Goal: Obtain resource: Download file/media

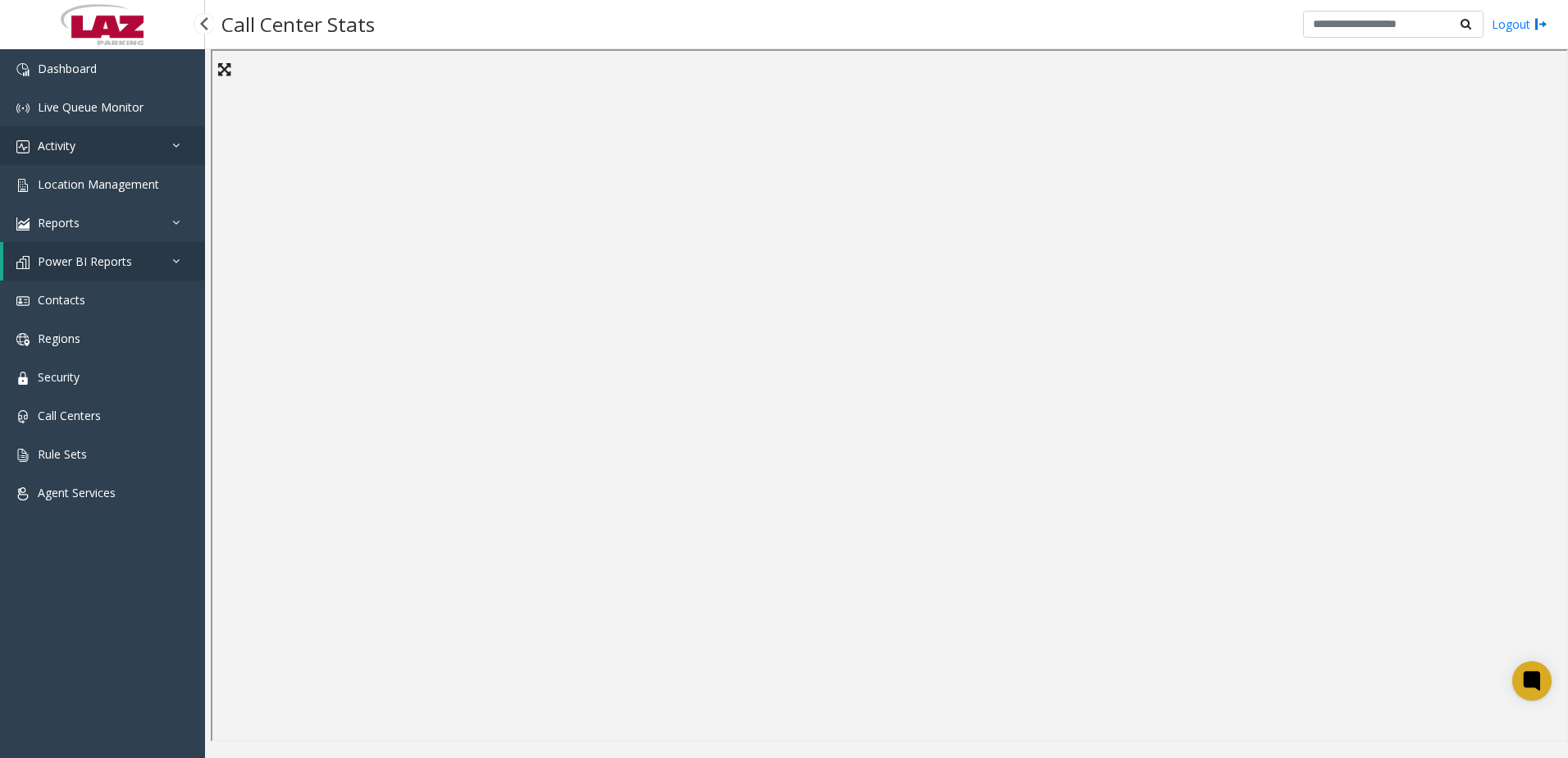
click at [54, 146] on span "Activity" at bounding box center [56, 146] width 38 height 16
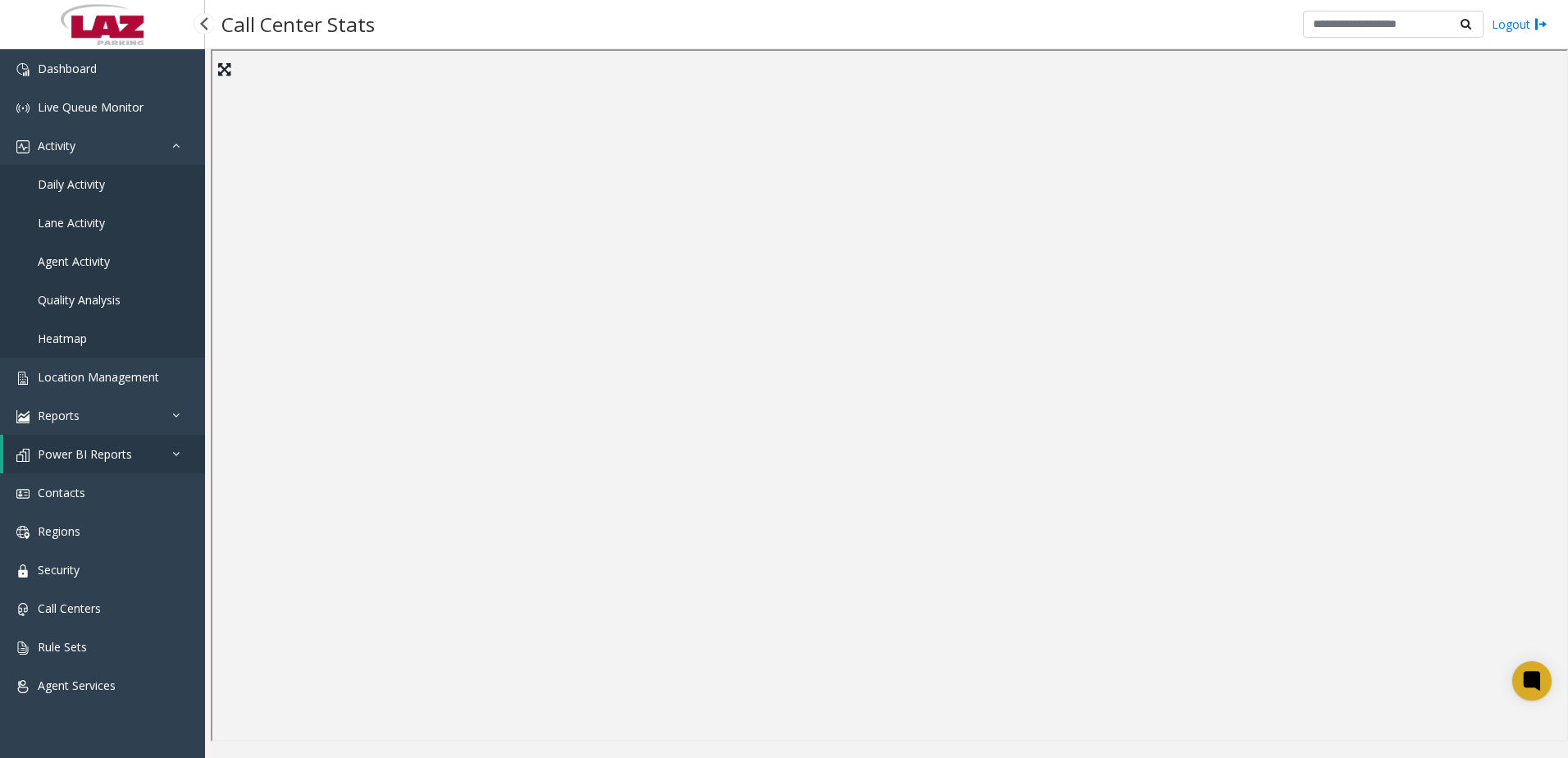
click at [104, 181] on span "Daily Activity" at bounding box center [71, 184] width 67 height 16
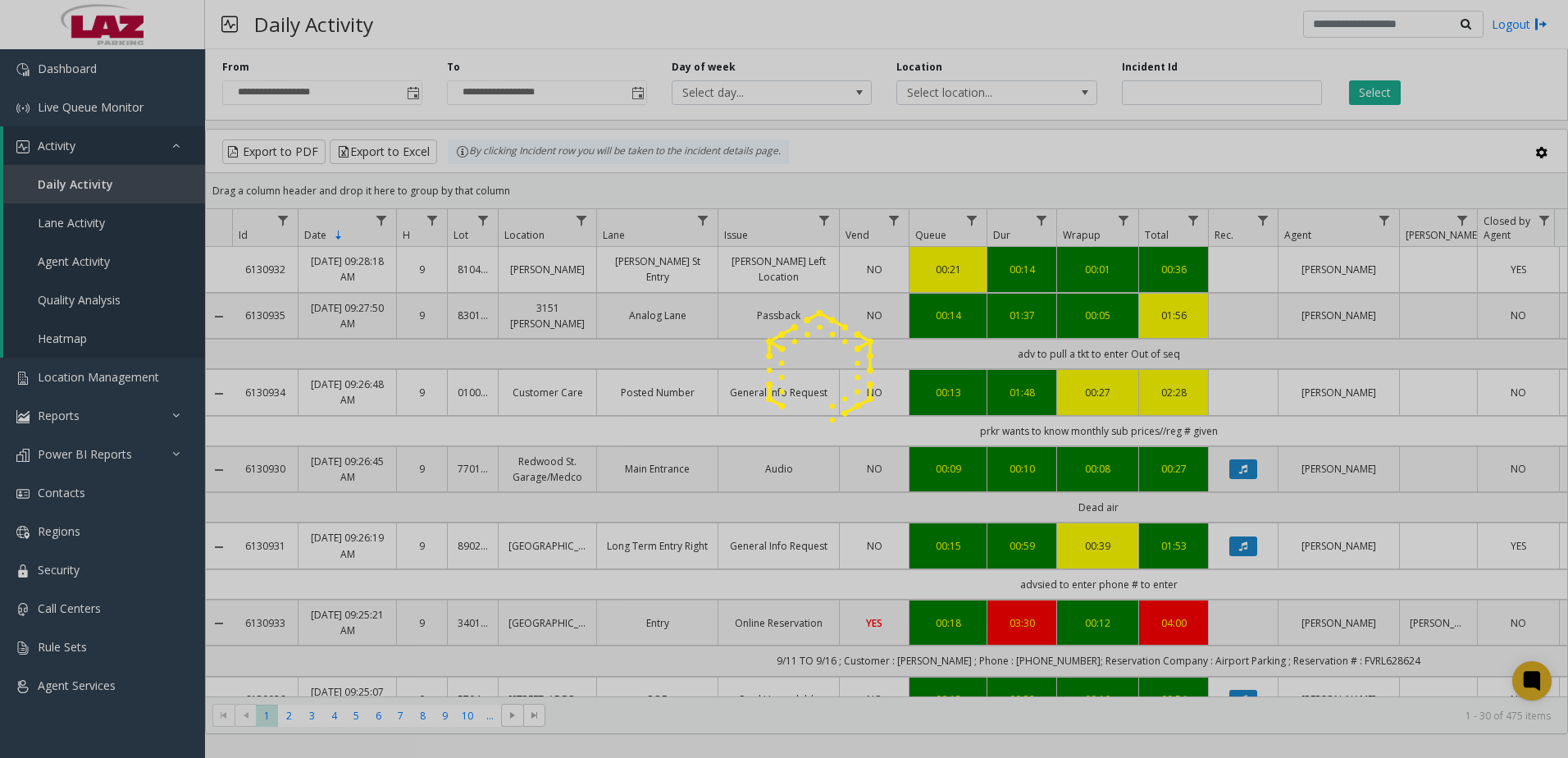
click at [413, 93] on div at bounding box center [784, 379] width 1568 height 758
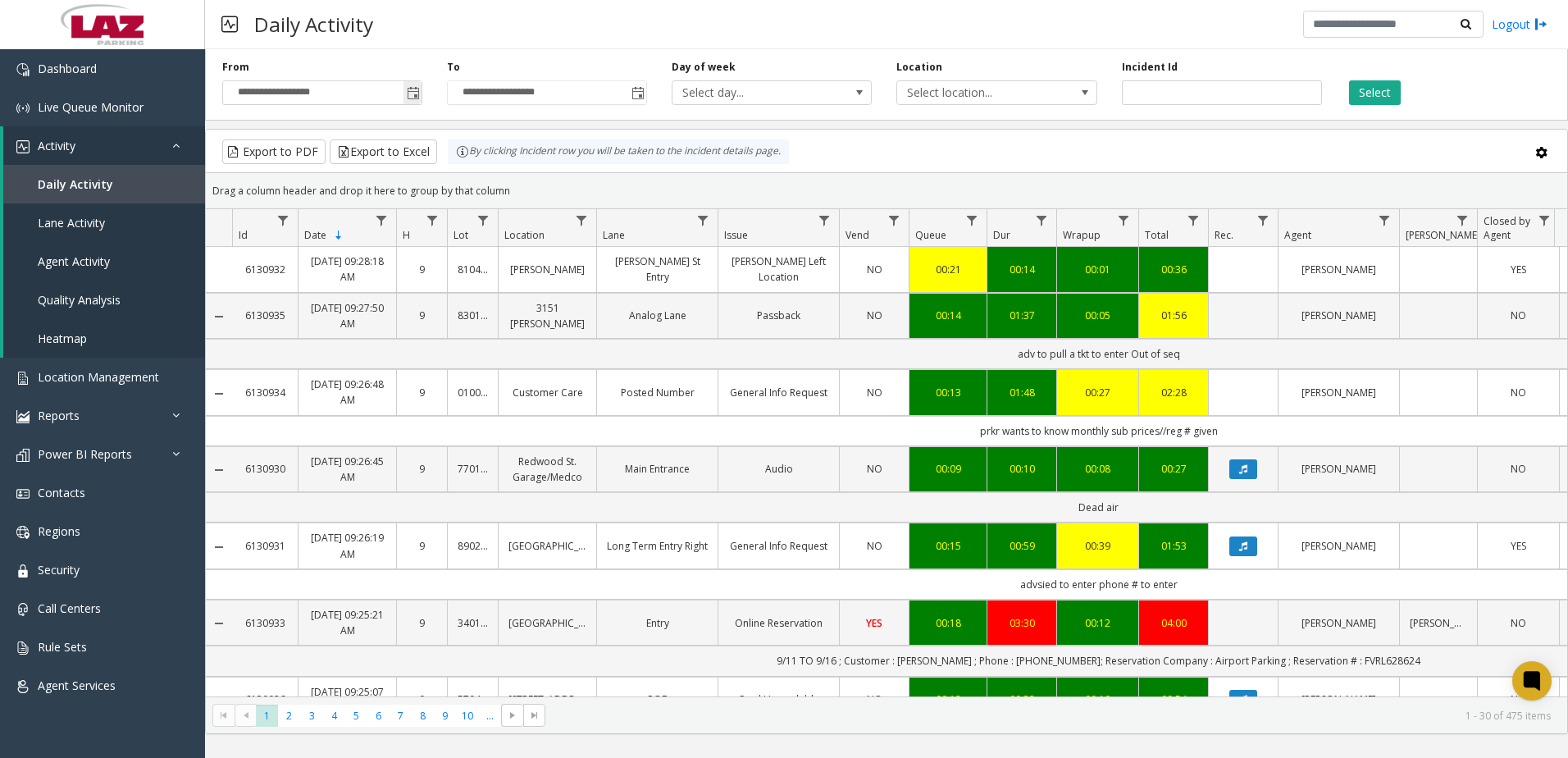
click at [414, 94] on span "Toggle popup" at bounding box center [413, 93] width 13 height 13
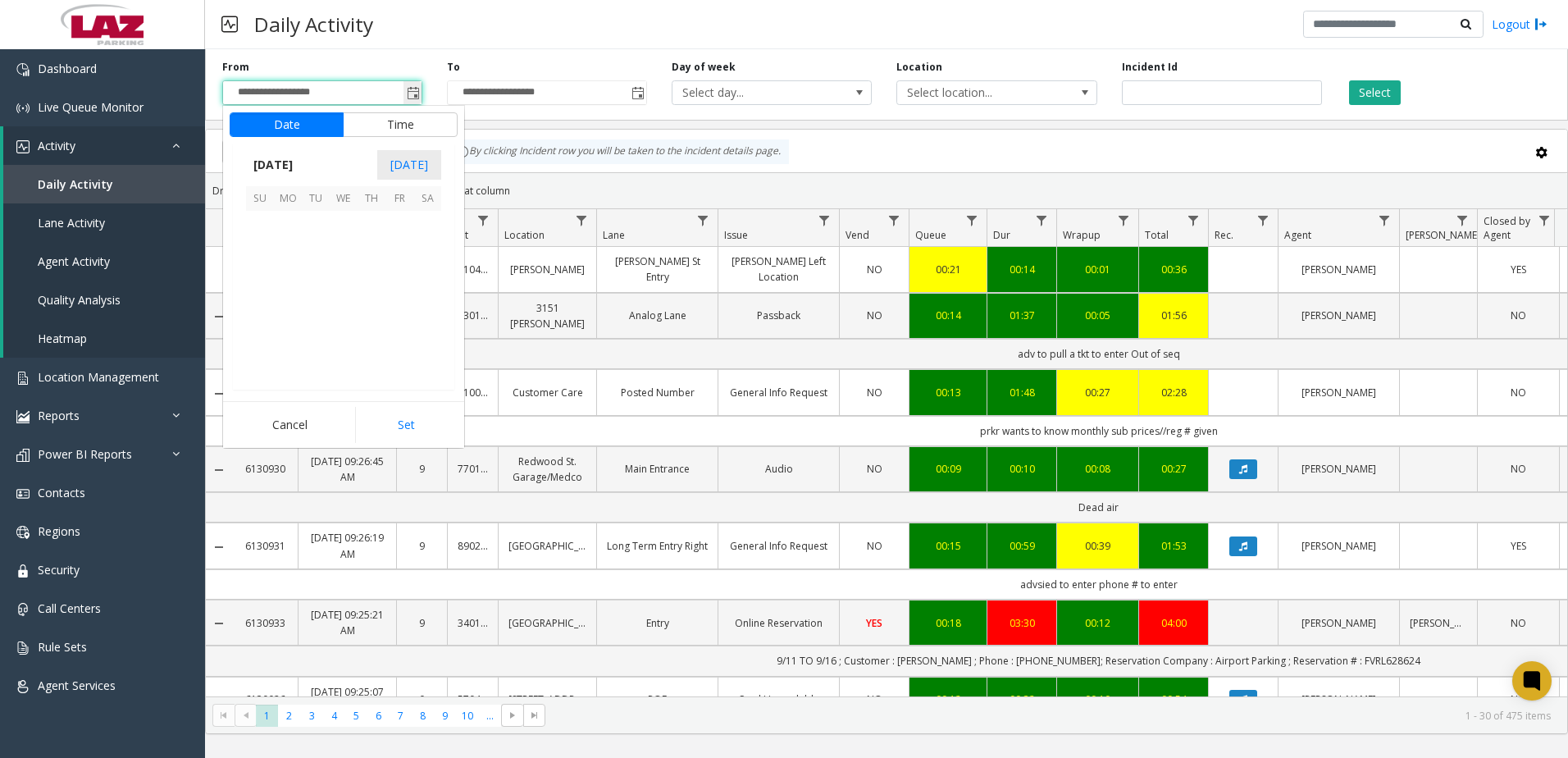
scroll to position [294401, 0]
click at [293, 218] on span "1" at bounding box center [288, 225] width 28 height 28
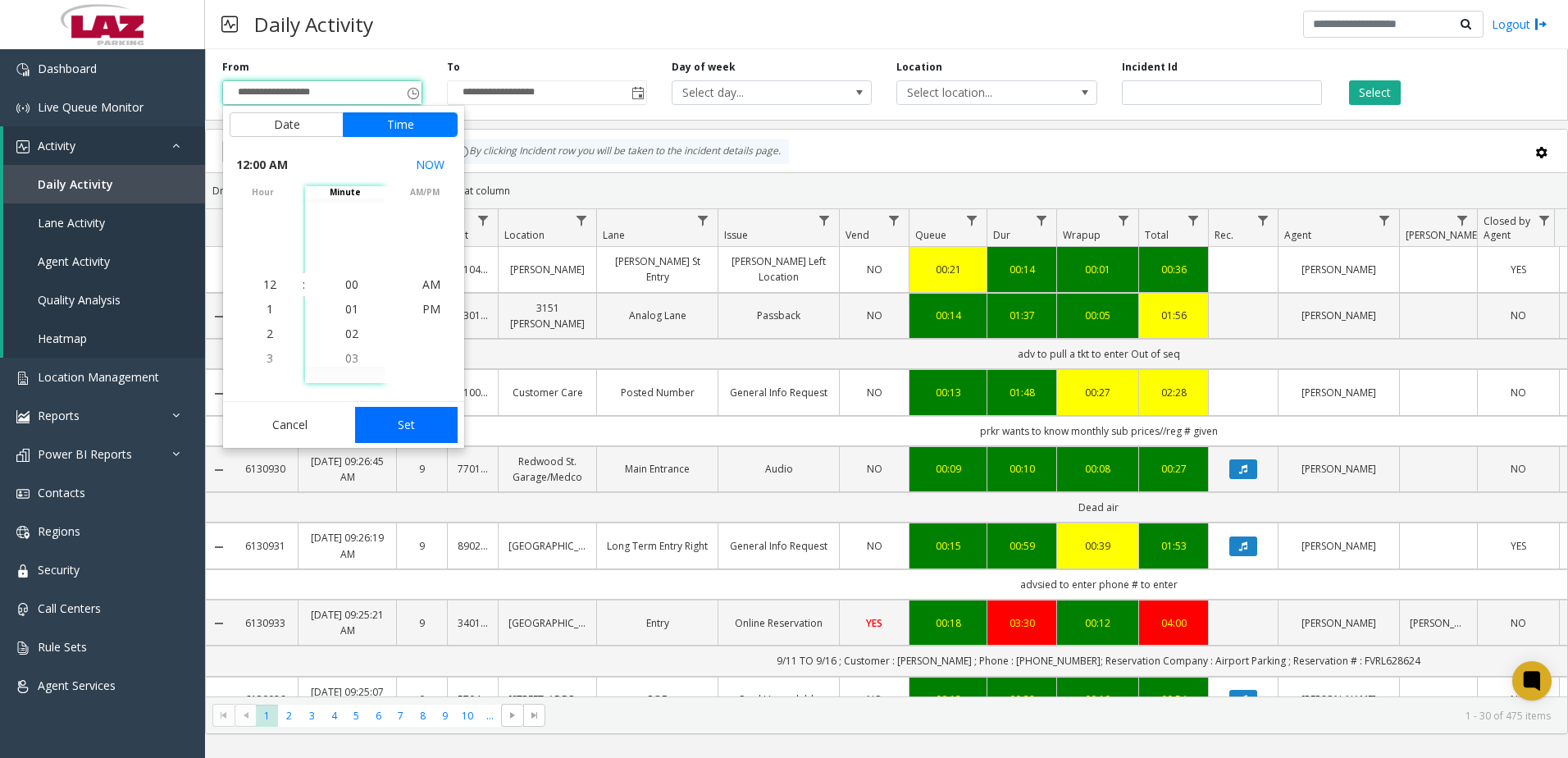
click at [398, 430] on button "Set" at bounding box center [406, 424] width 103 height 36
type input "**********"
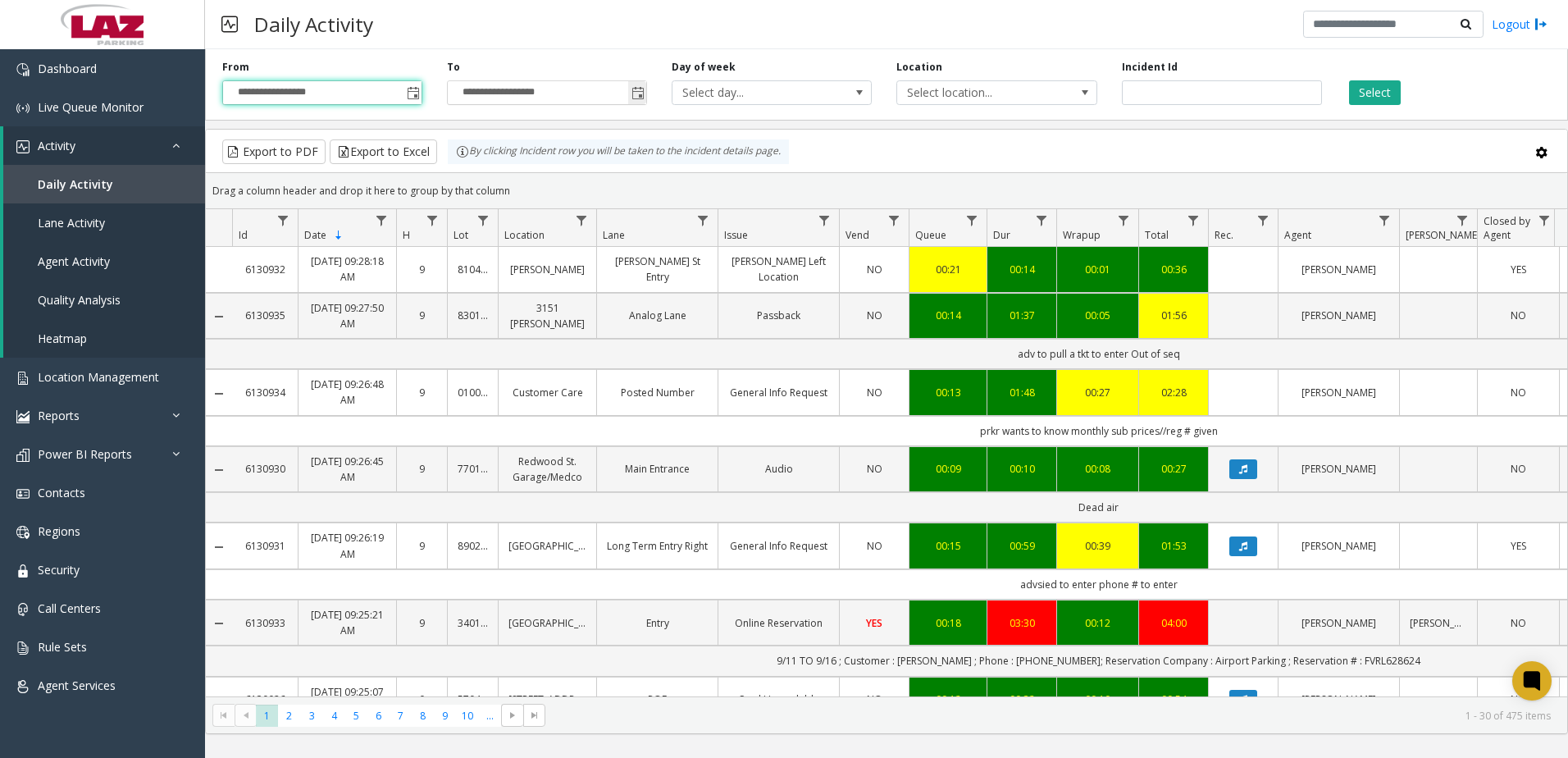
click at [643, 98] on span "Toggle popup" at bounding box center [637, 93] width 13 height 13
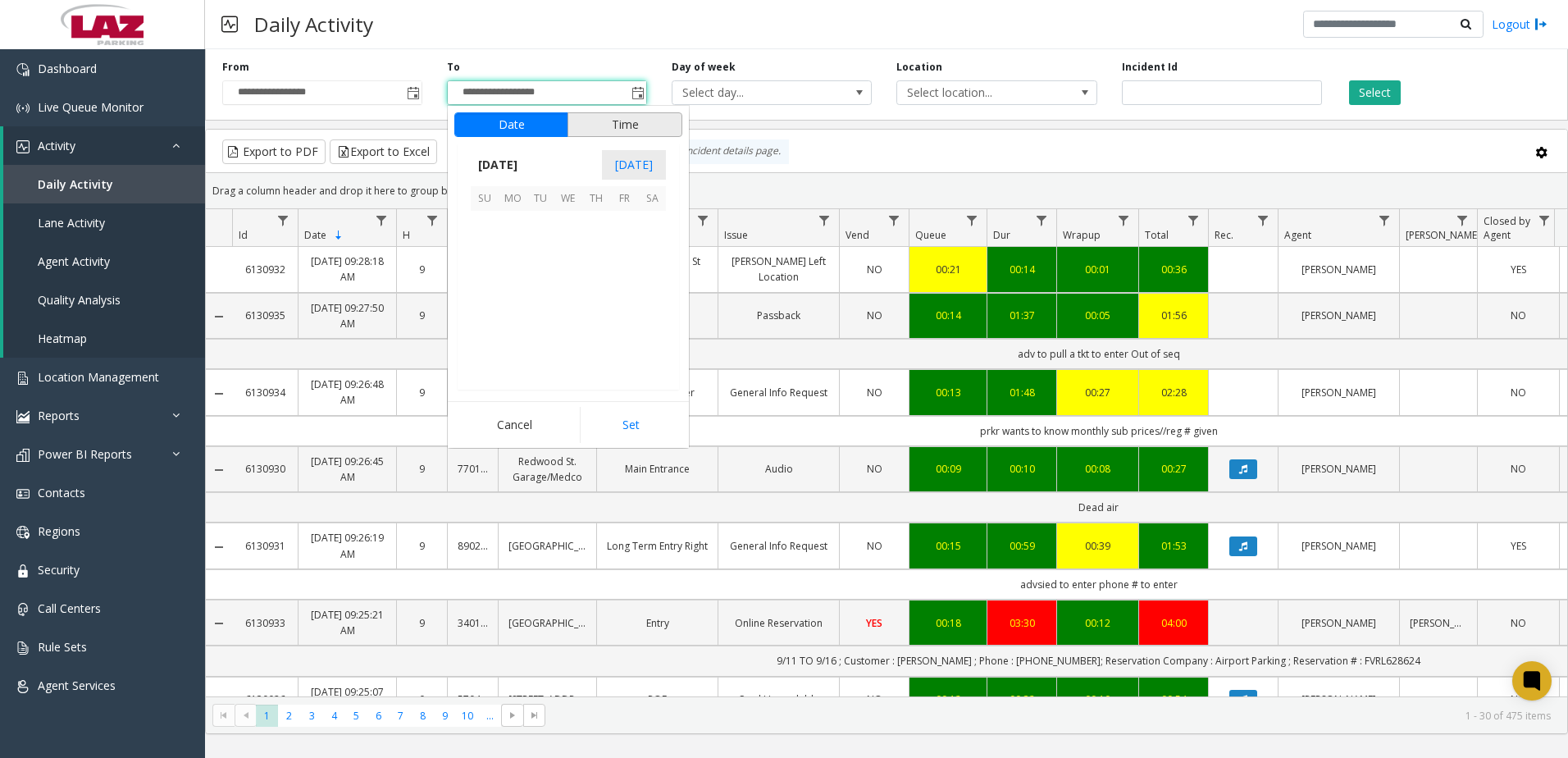
scroll to position [24, 0]
click at [510, 228] on span "1" at bounding box center [512, 225] width 28 height 28
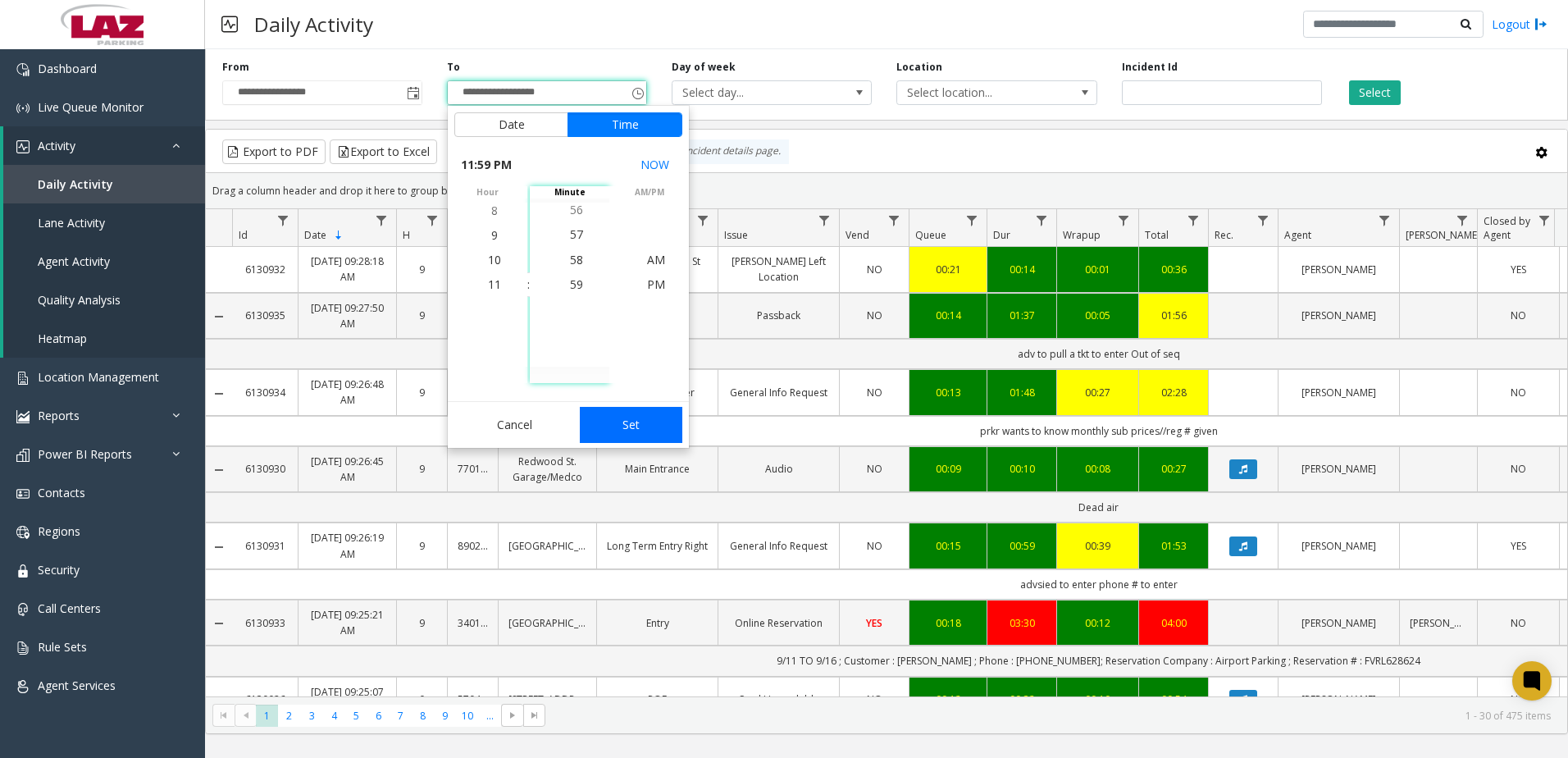
click at [667, 430] on button "Set" at bounding box center [631, 424] width 103 height 36
type input "**********"
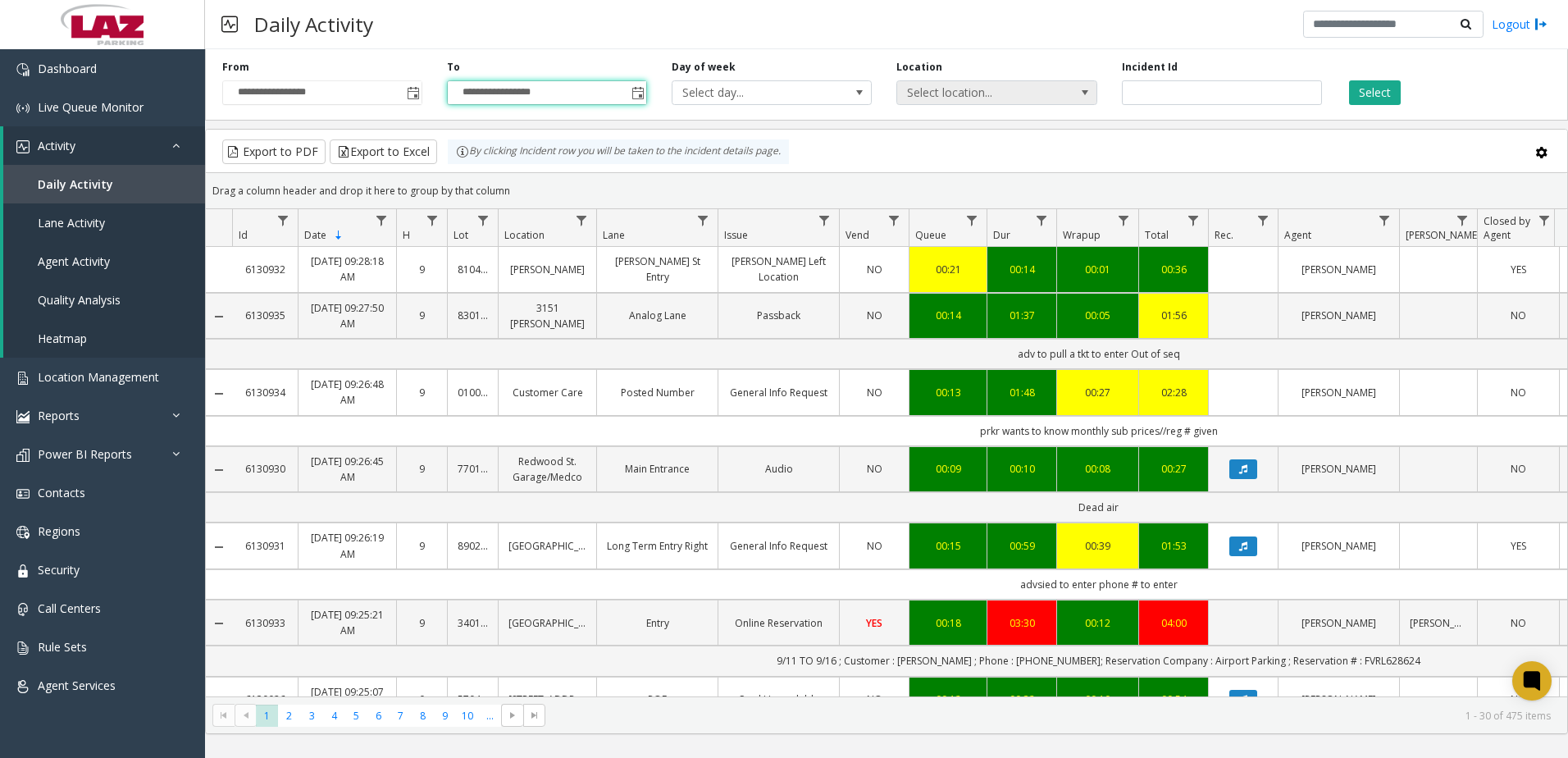
click at [985, 98] on span "Select location..." at bounding box center [976, 93] width 159 height 23
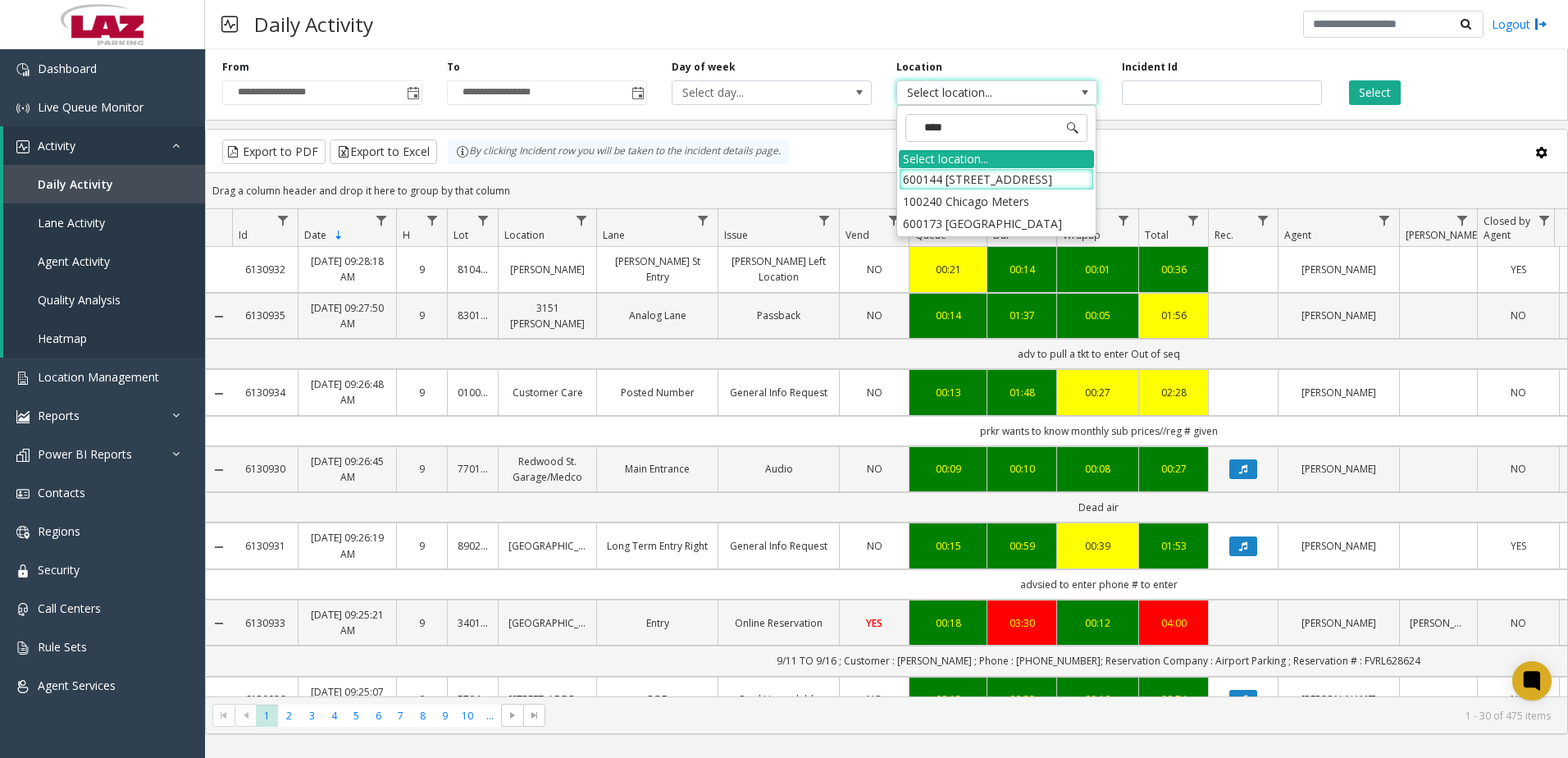
type input "*****"
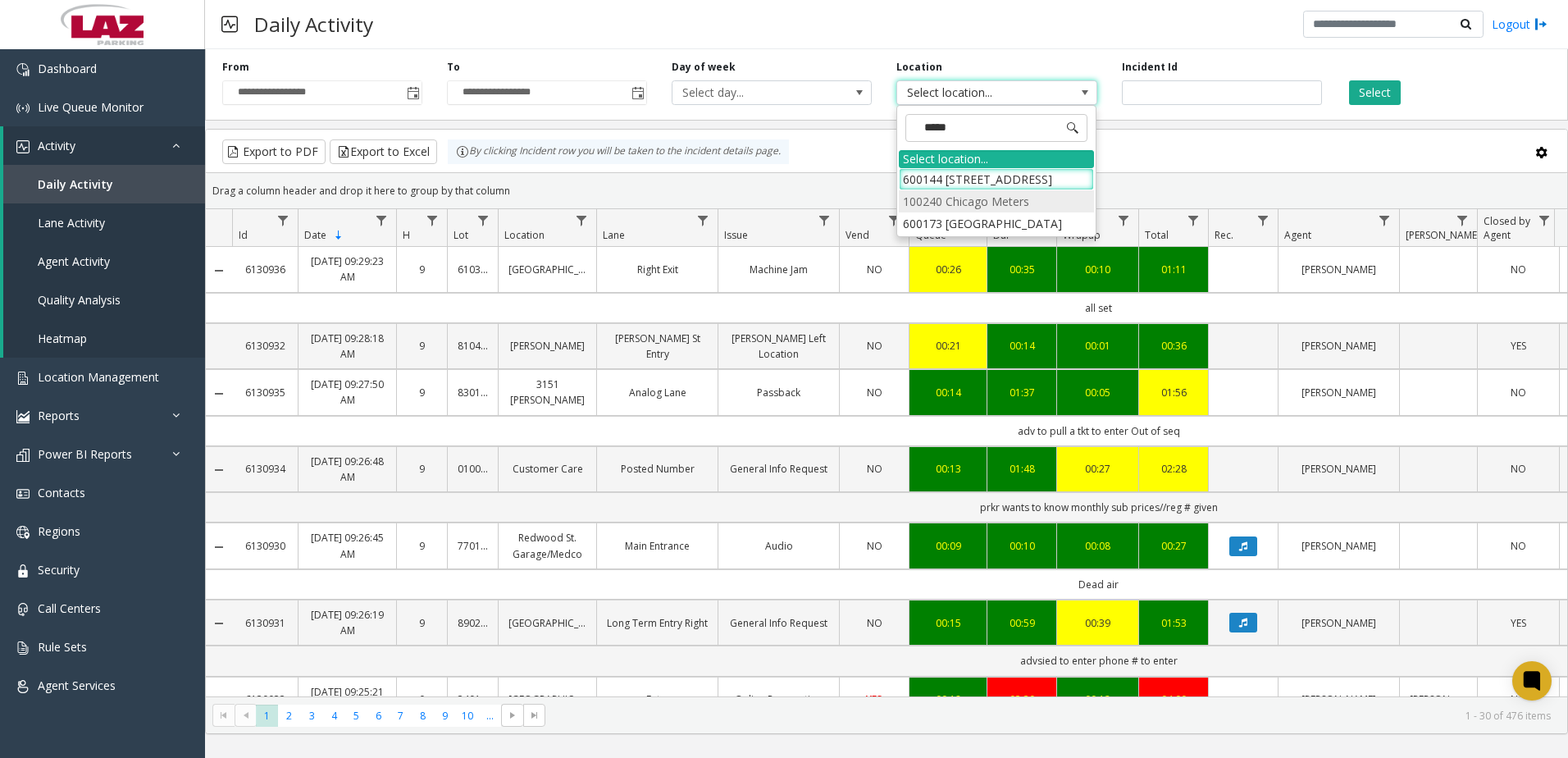
click at [917, 207] on li "100240 Chicago Meters" at bounding box center [996, 201] width 195 height 22
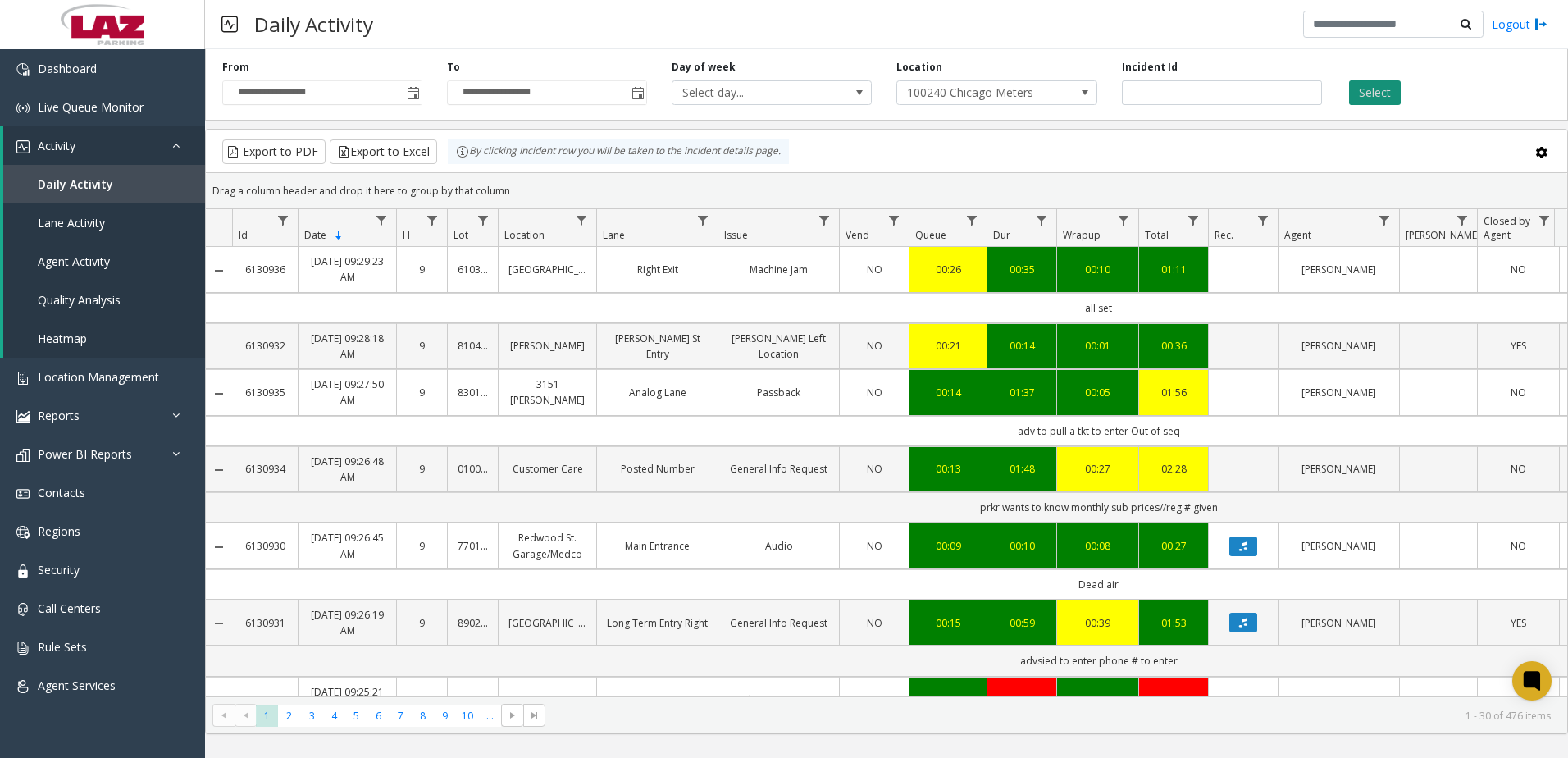
click at [1386, 100] on button "Select" at bounding box center [1374, 93] width 52 height 24
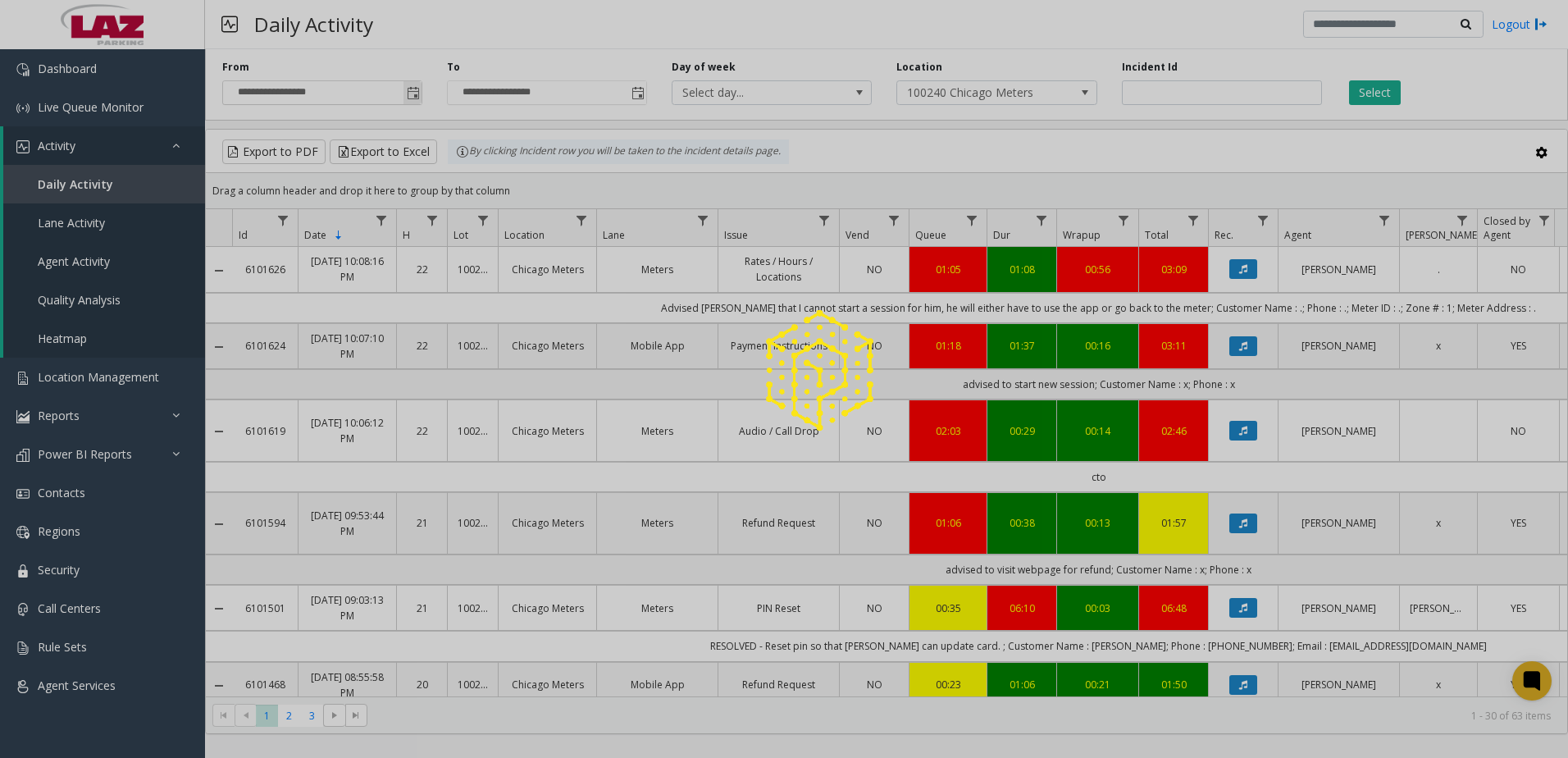
click at [413, 93] on app-root "**********" at bounding box center [784, 379] width 1568 height 758
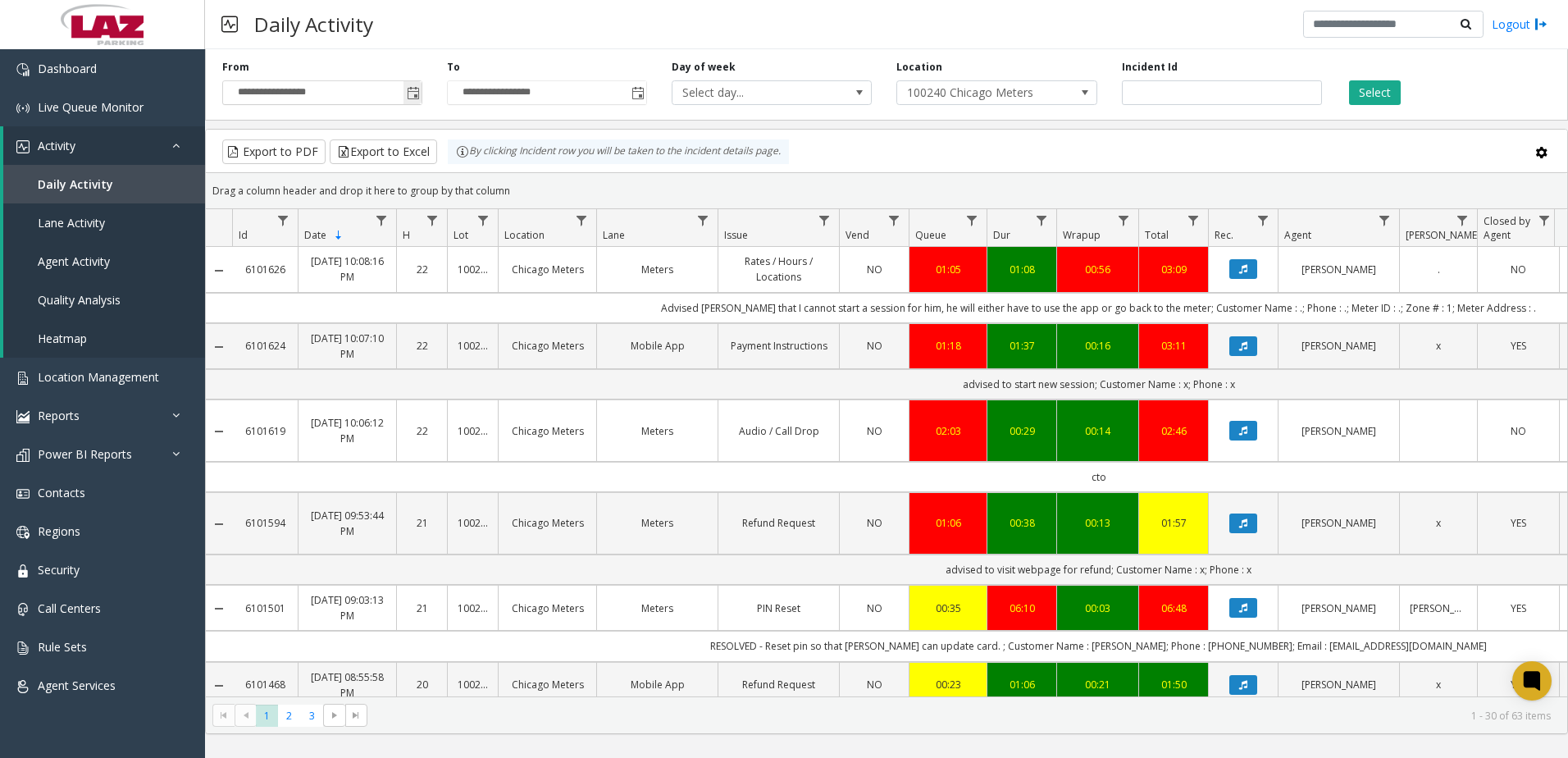
click at [413, 100] on span "Toggle popup" at bounding box center [413, 93] width 13 height 13
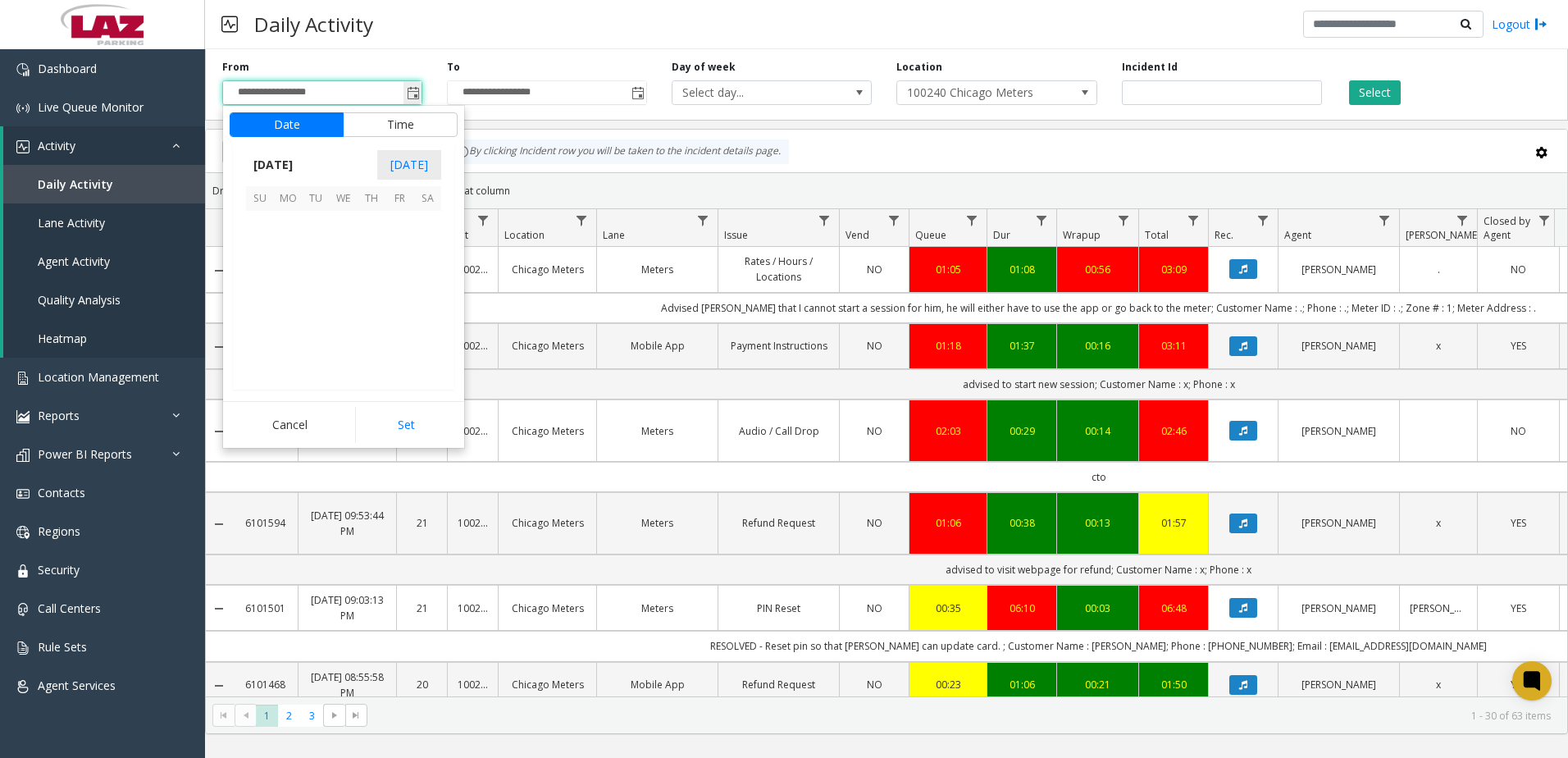
scroll to position [294401, 0]
click at [300, 164] on span "[DATE]" at bounding box center [273, 165] width 54 height 24
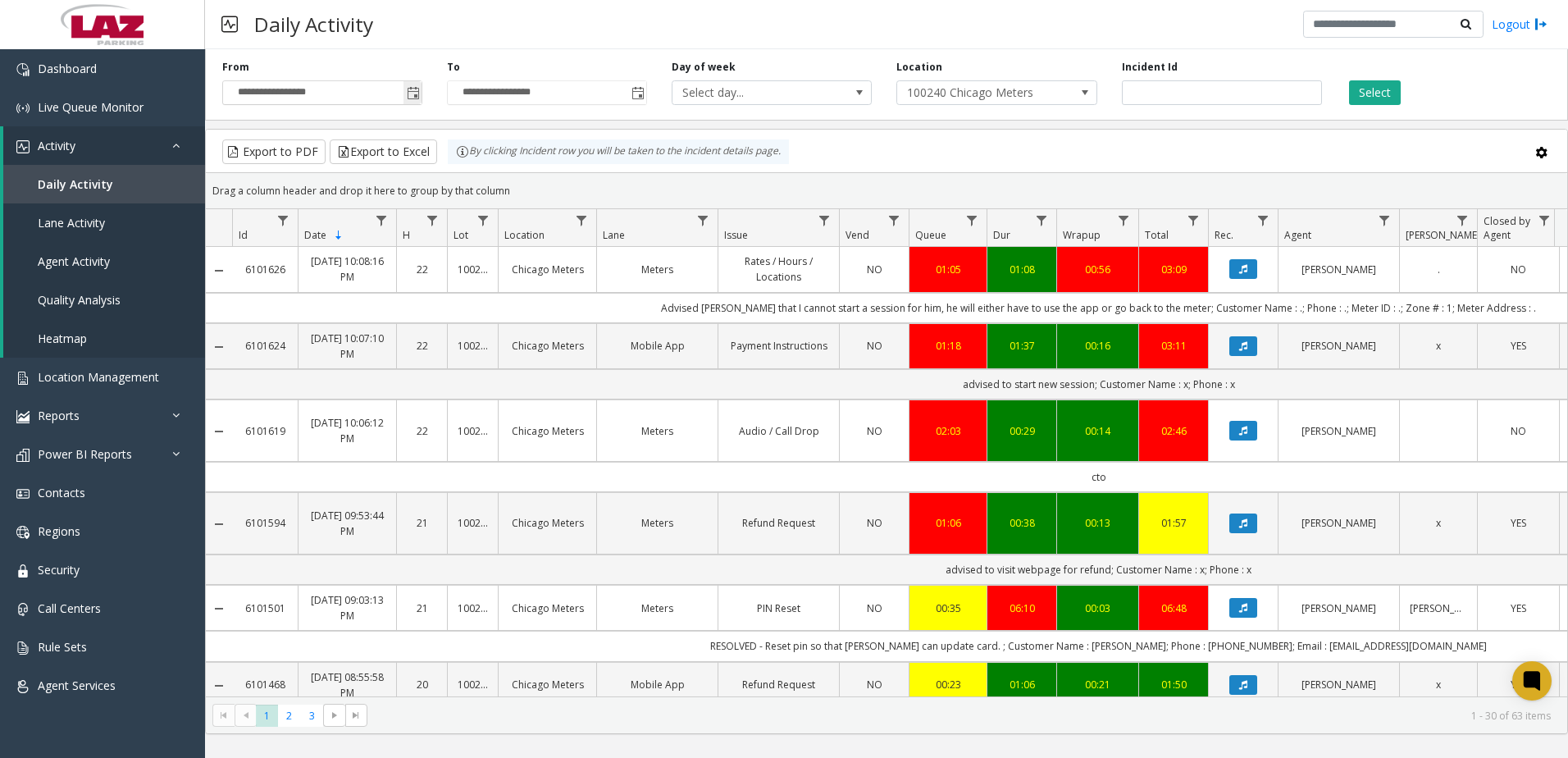
click at [420, 92] on span "Toggle popup" at bounding box center [413, 93] width 18 height 26
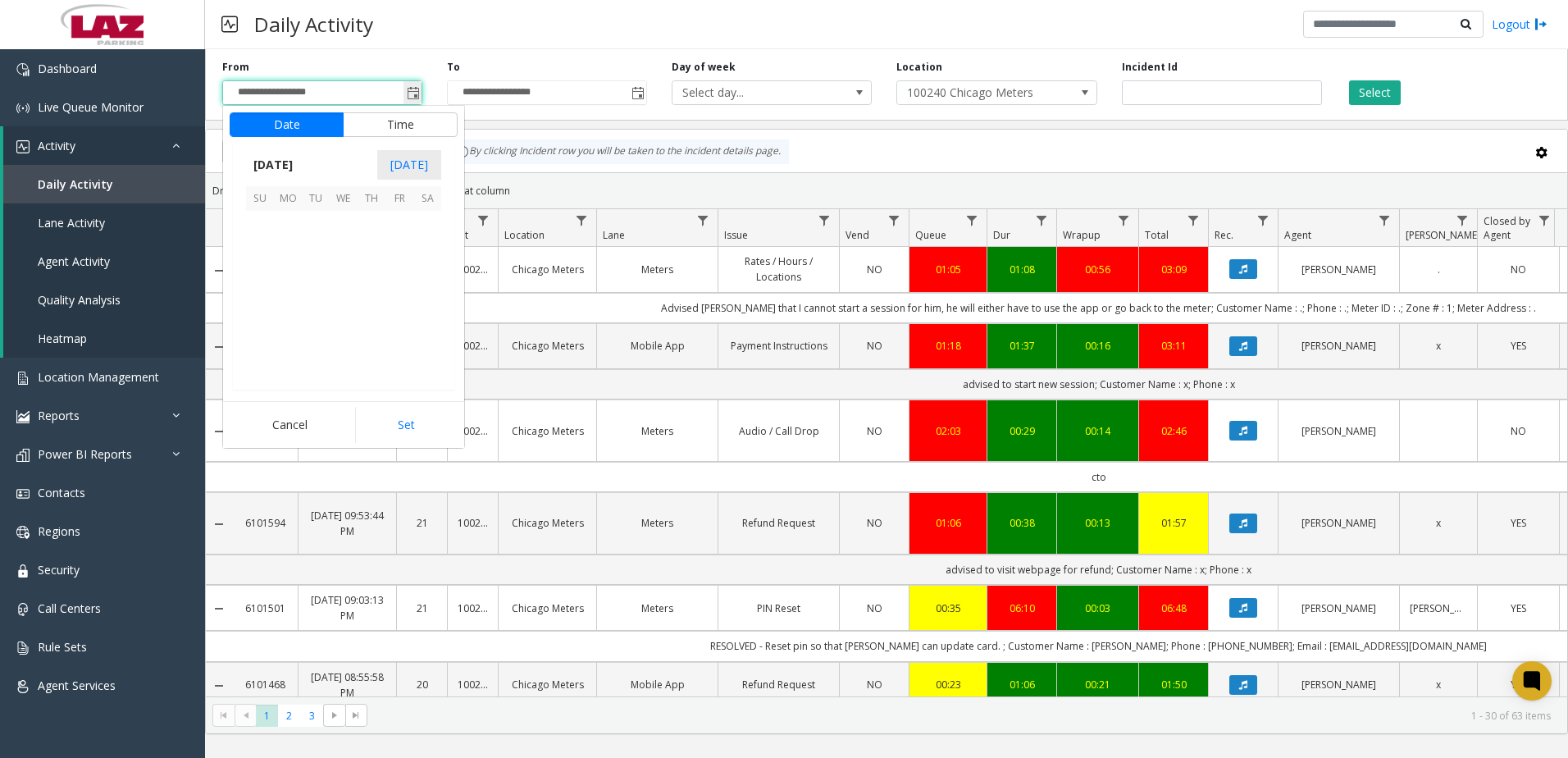
scroll to position [294401, 0]
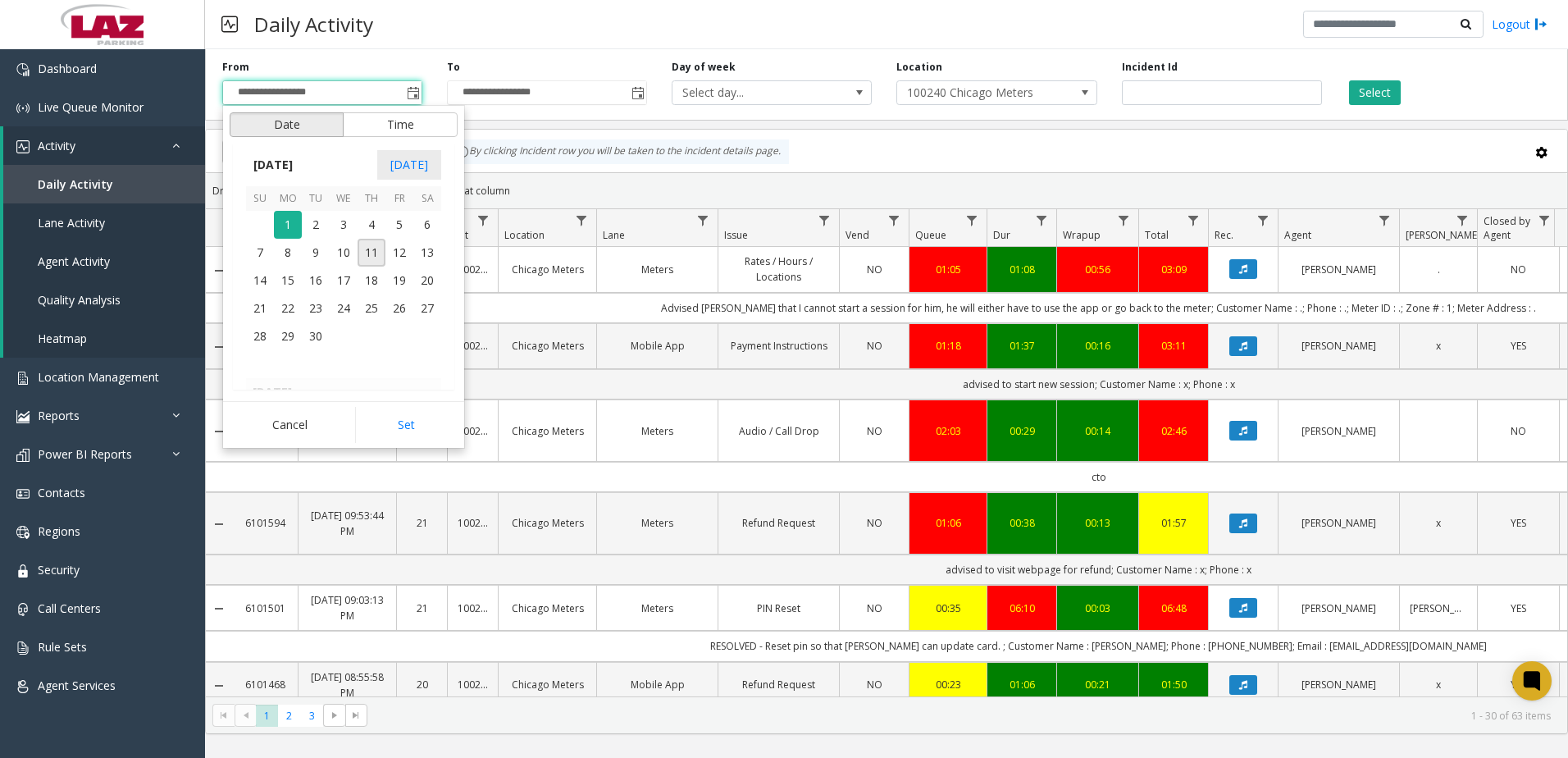
click at [284, 122] on button "Date" at bounding box center [287, 125] width 114 height 24
click at [300, 163] on span "[DATE]" at bounding box center [273, 165] width 54 height 24
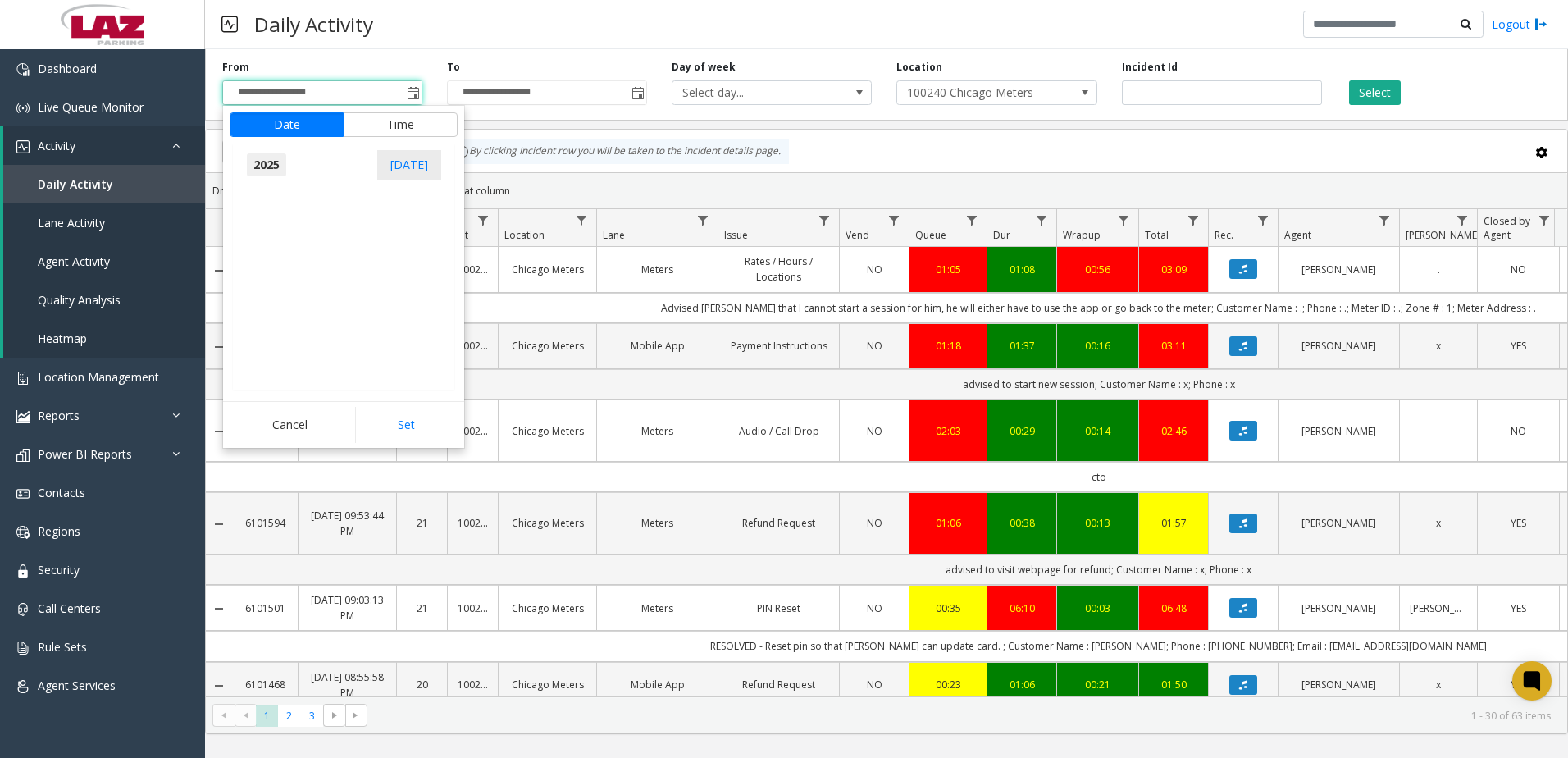
scroll to position [17511, 0]
click at [381, 233] on span "Aug" at bounding box center [383, 239] width 39 height 39
click at [398, 226] on span "1" at bounding box center [399, 225] width 28 height 28
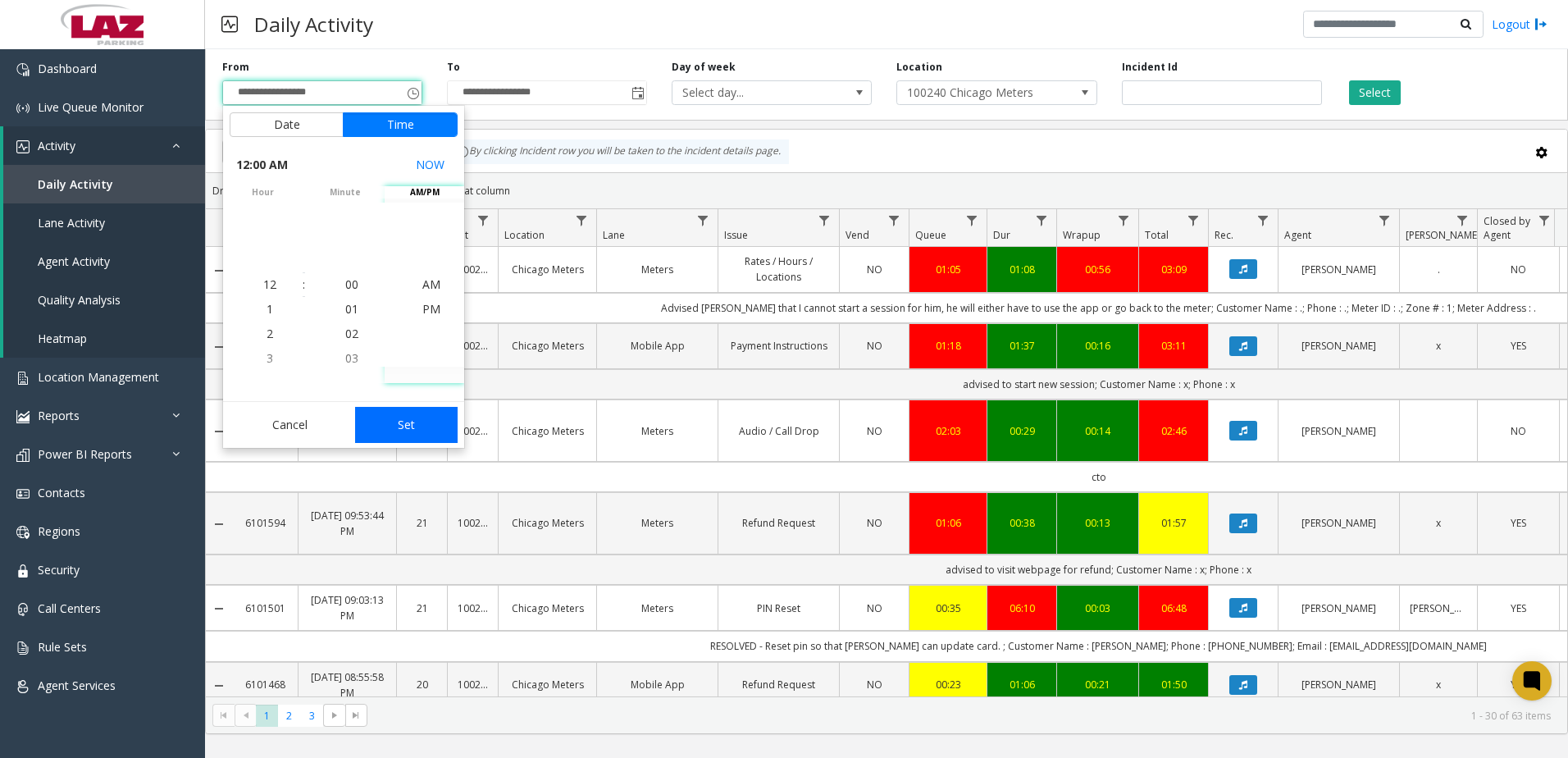
click at [414, 418] on button "Set" at bounding box center [406, 424] width 103 height 36
type input "**********"
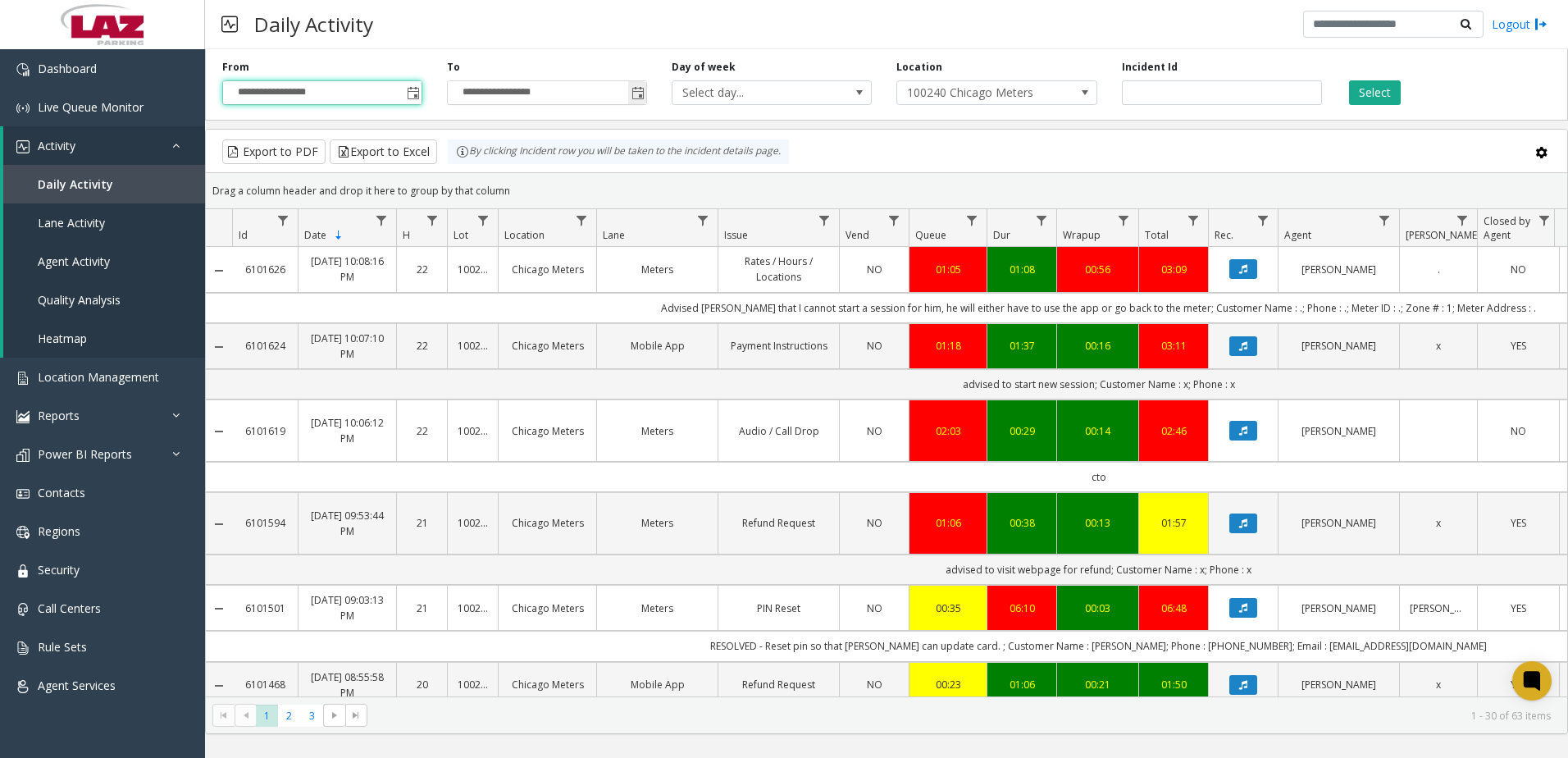
click at [642, 90] on span "Toggle popup" at bounding box center [637, 93] width 13 height 13
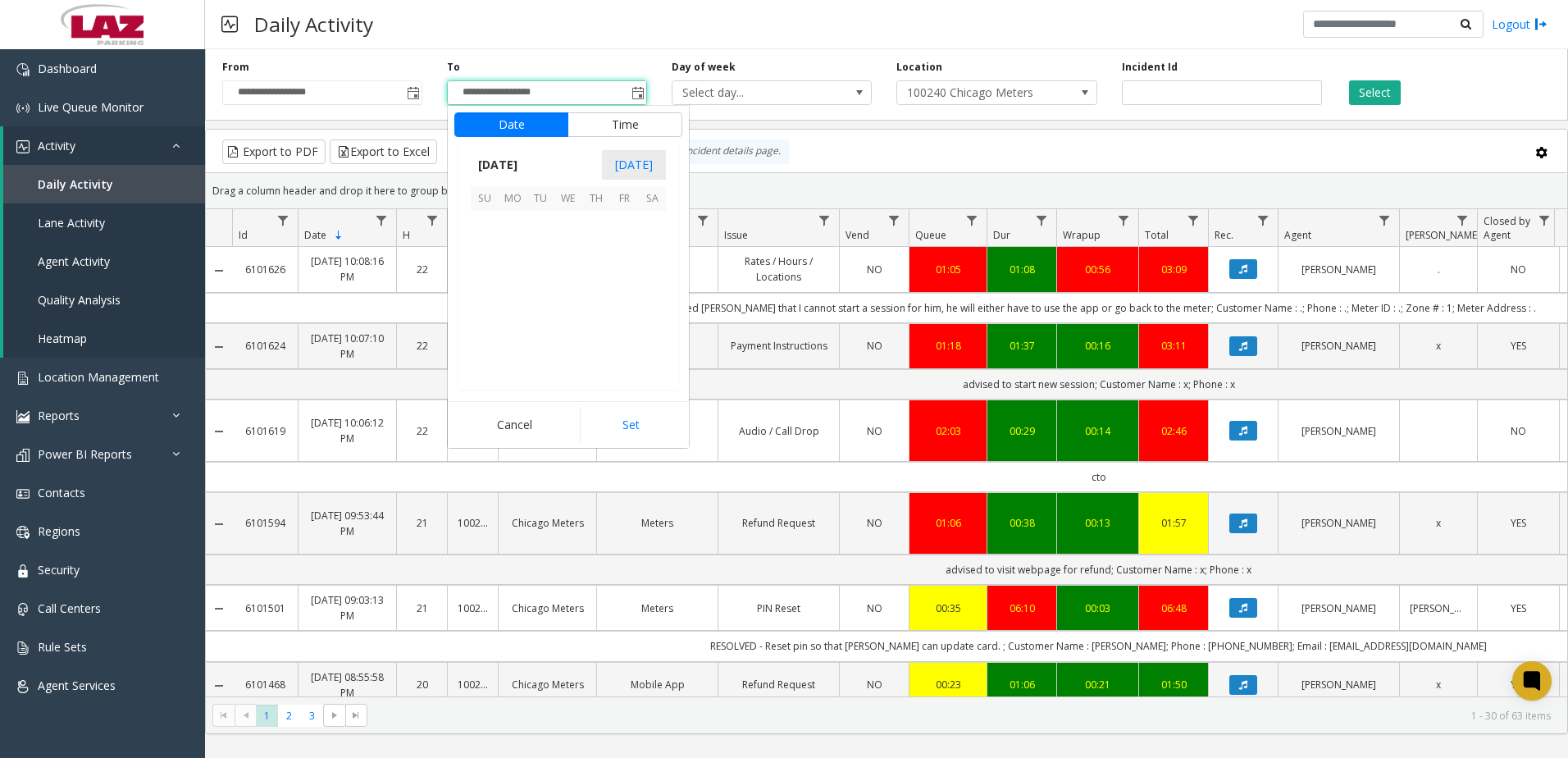
scroll to position [24, 0]
click at [524, 159] on span "[DATE]" at bounding box center [498, 165] width 54 height 24
click at [602, 242] on span "Aug" at bounding box center [607, 239] width 39 height 39
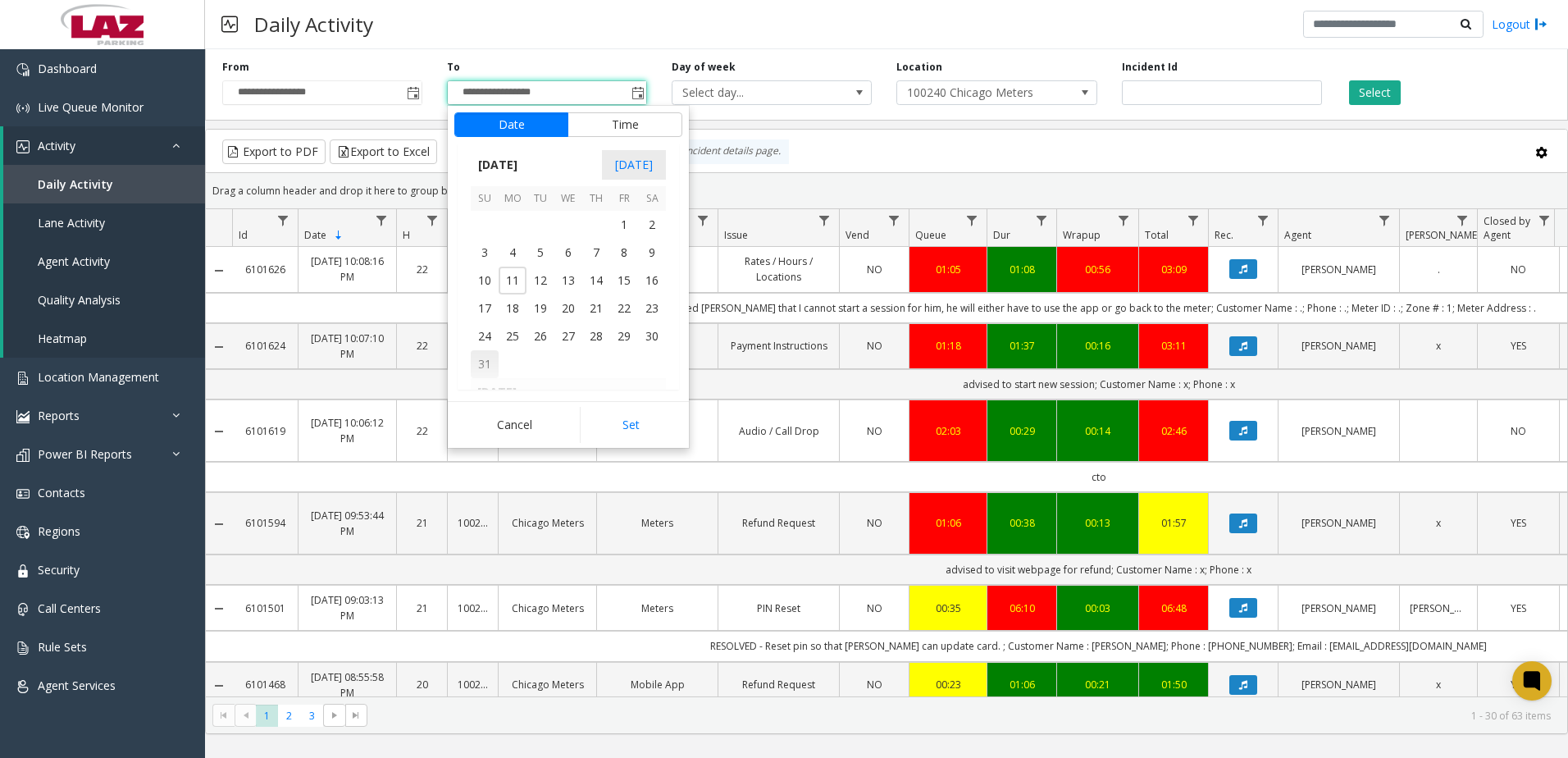
click at [475, 359] on span "31" at bounding box center [485, 365] width 28 height 28
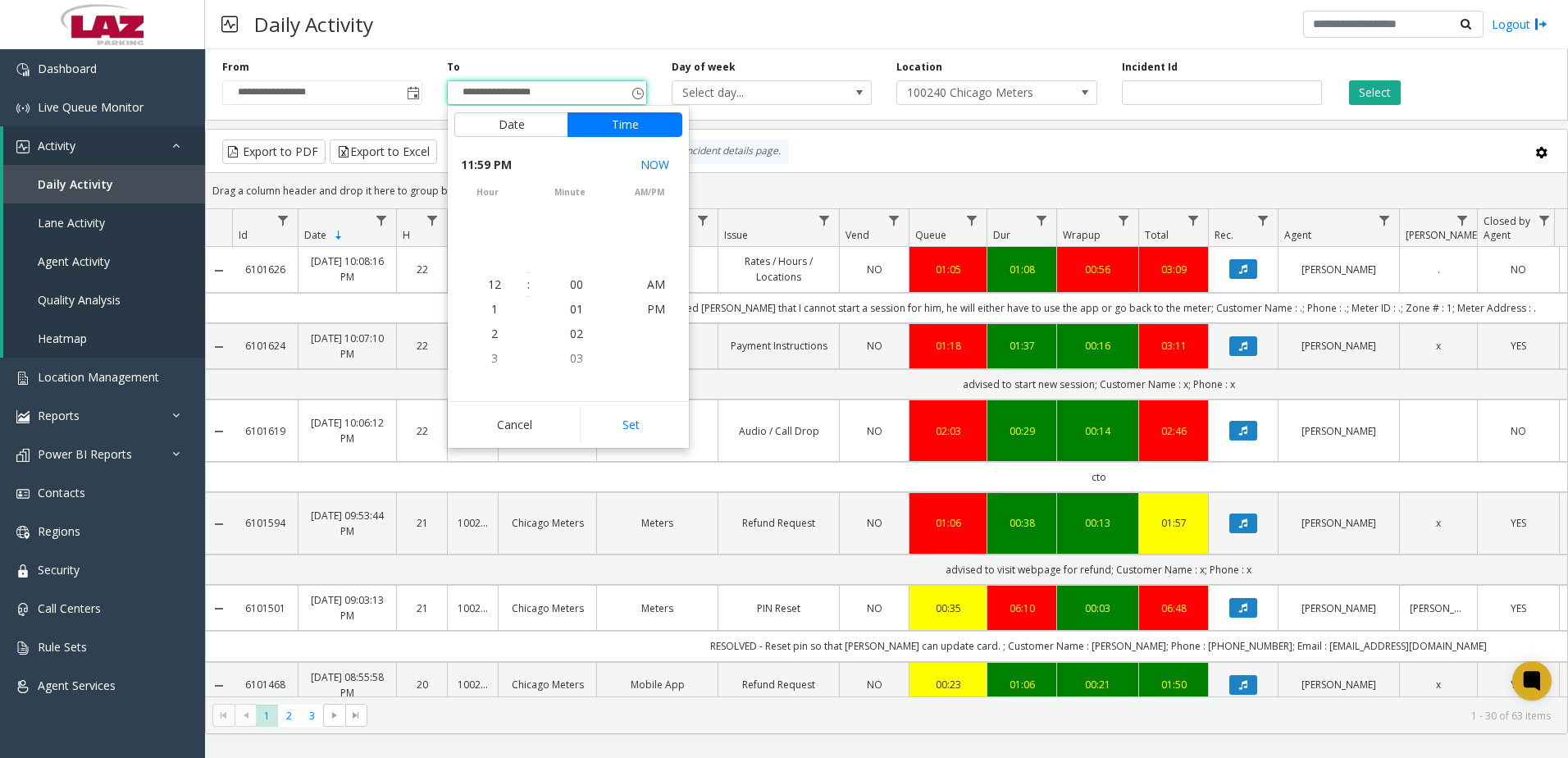
scroll to position [24, 0]
click at [654, 436] on button "Set" at bounding box center [631, 424] width 103 height 36
type input "**********"
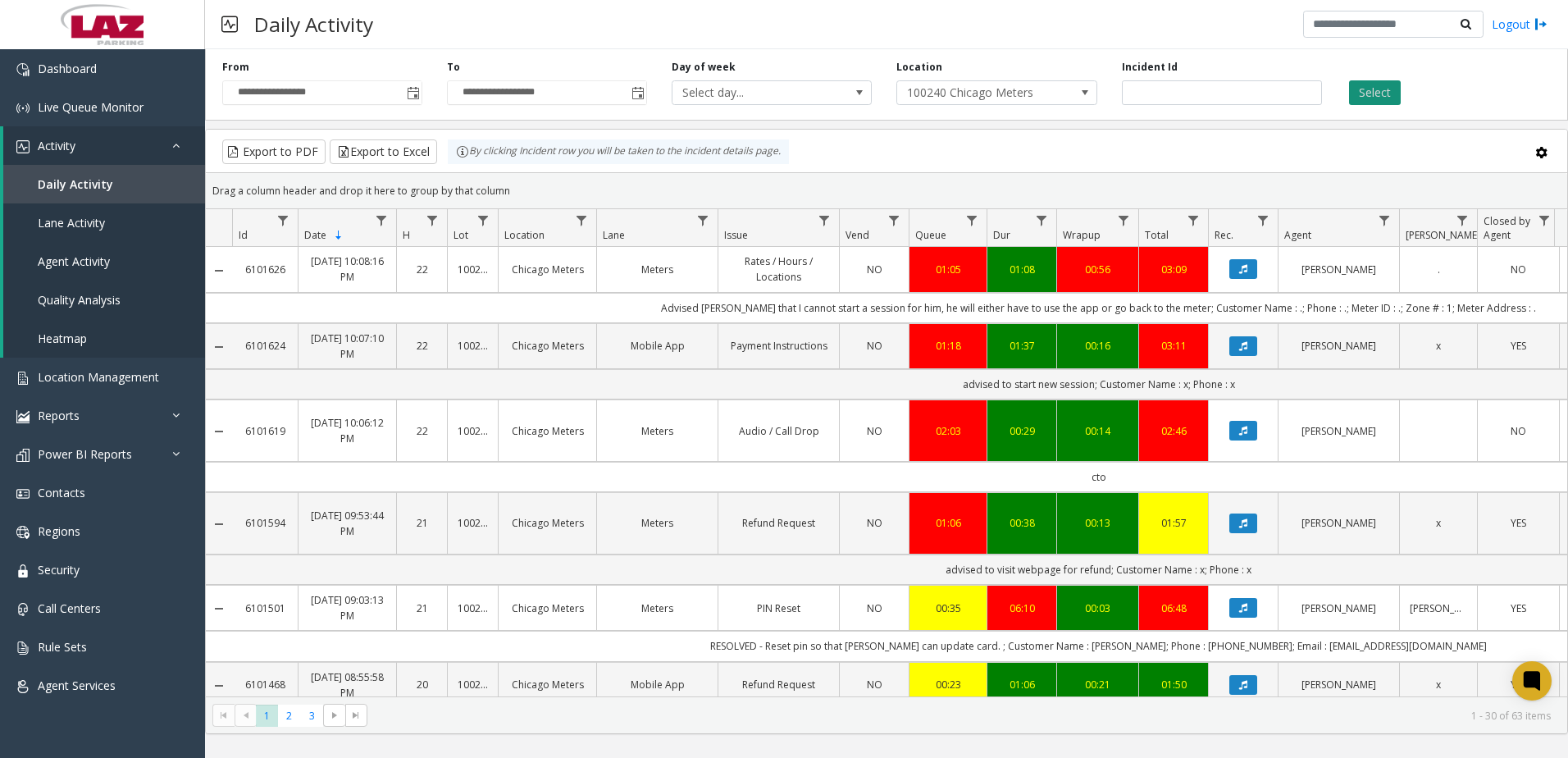
click at [1378, 91] on button "Select" at bounding box center [1374, 93] width 52 height 24
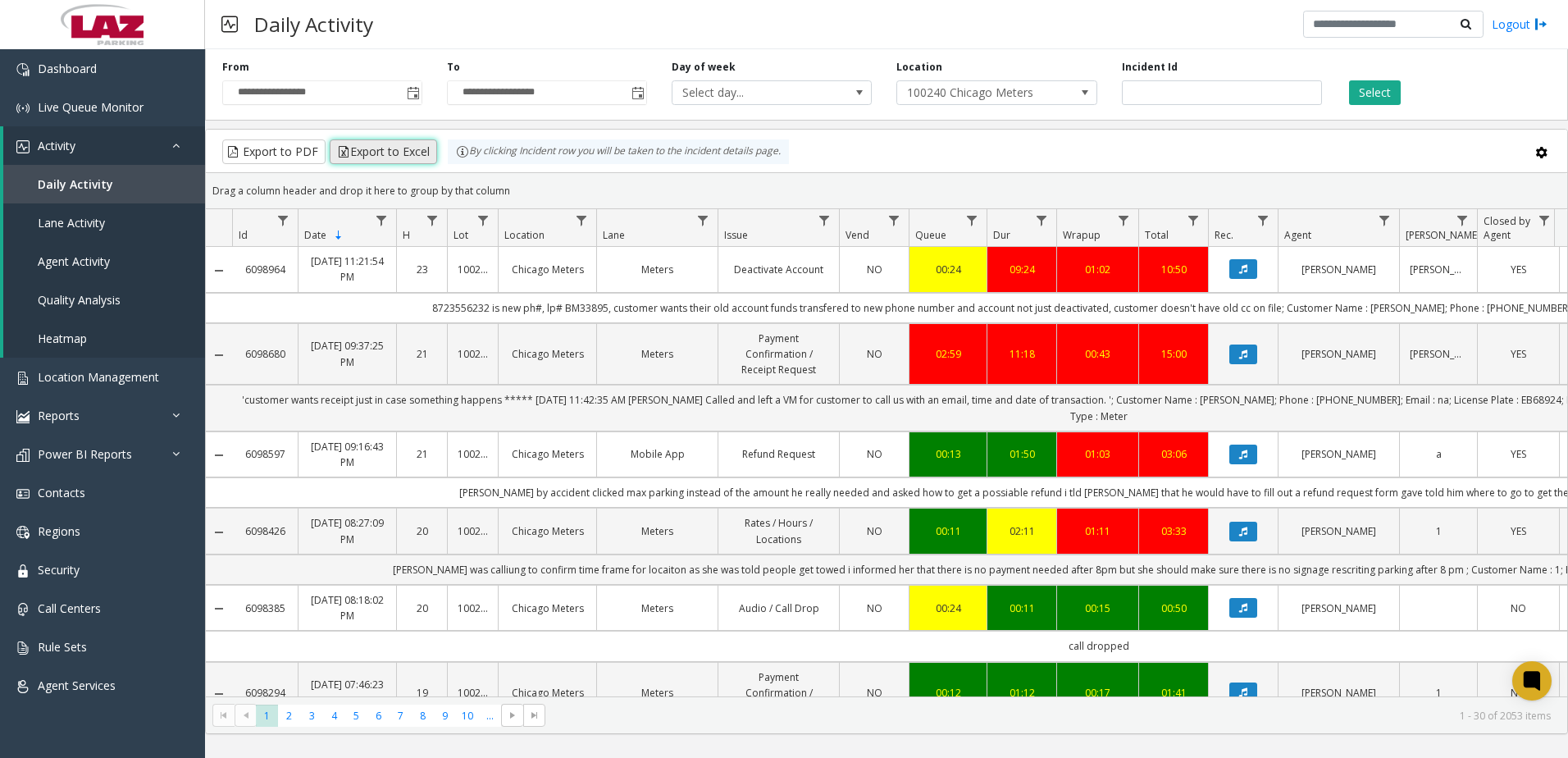
click at [392, 148] on button "Export to Excel" at bounding box center [383, 151] width 108 height 24
click at [101, 416] on link "Reports" at bounding box center [102, 415] width 205 height 38
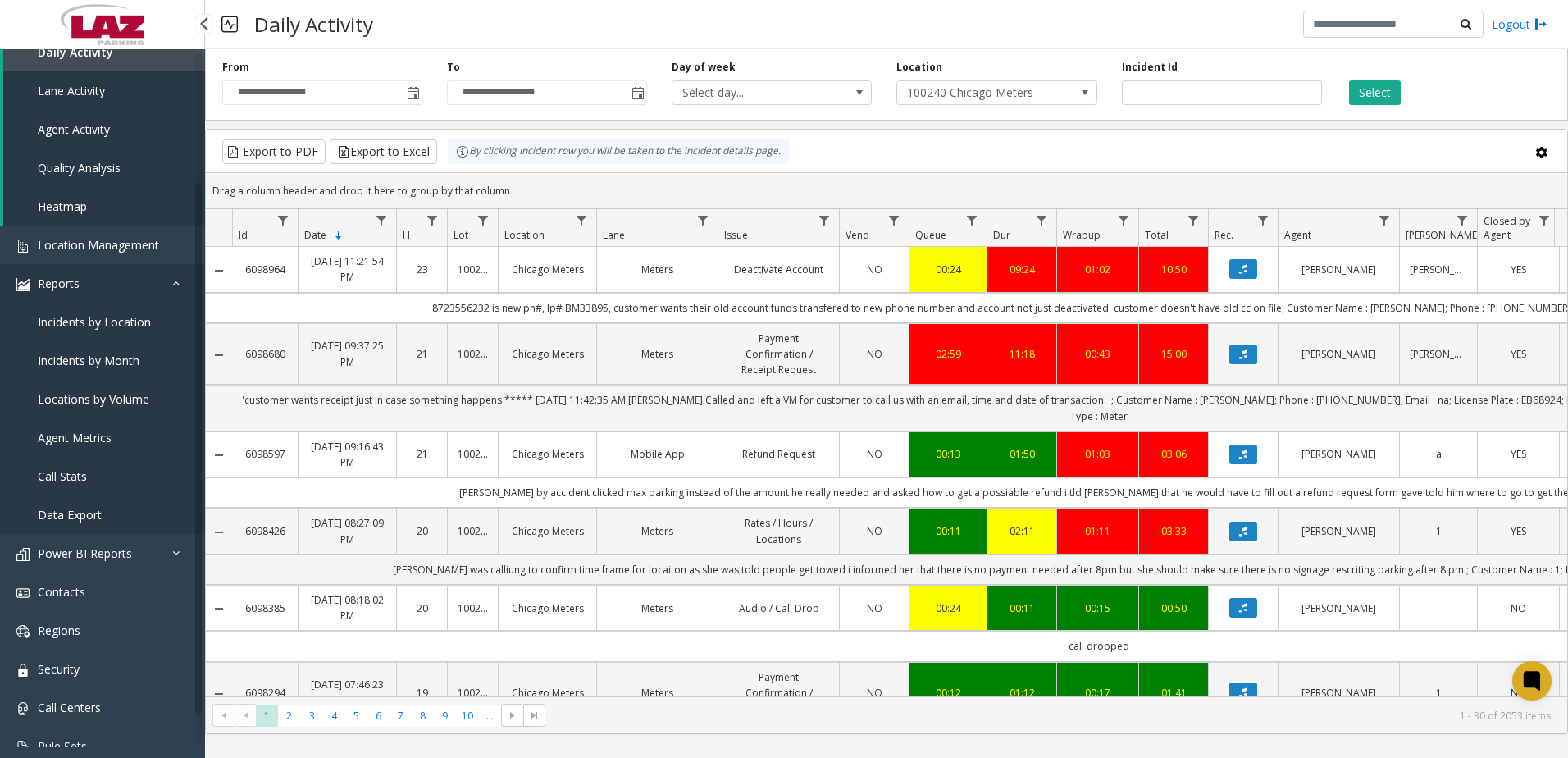
scroll to position [164, 0]
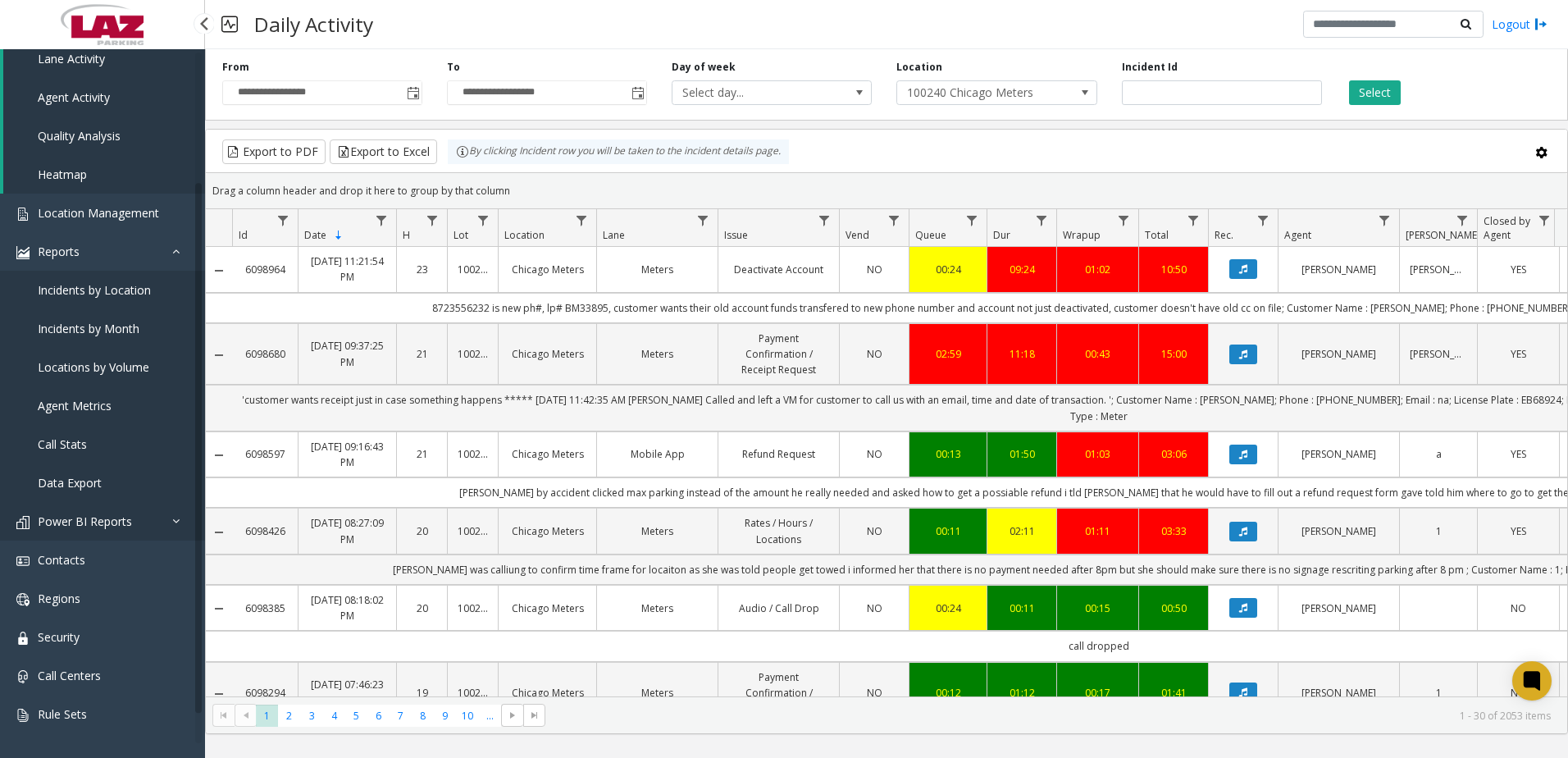
click at [101, 522] on span "Power BI Reports" at bounding box center [85, 521] width 94 height 16
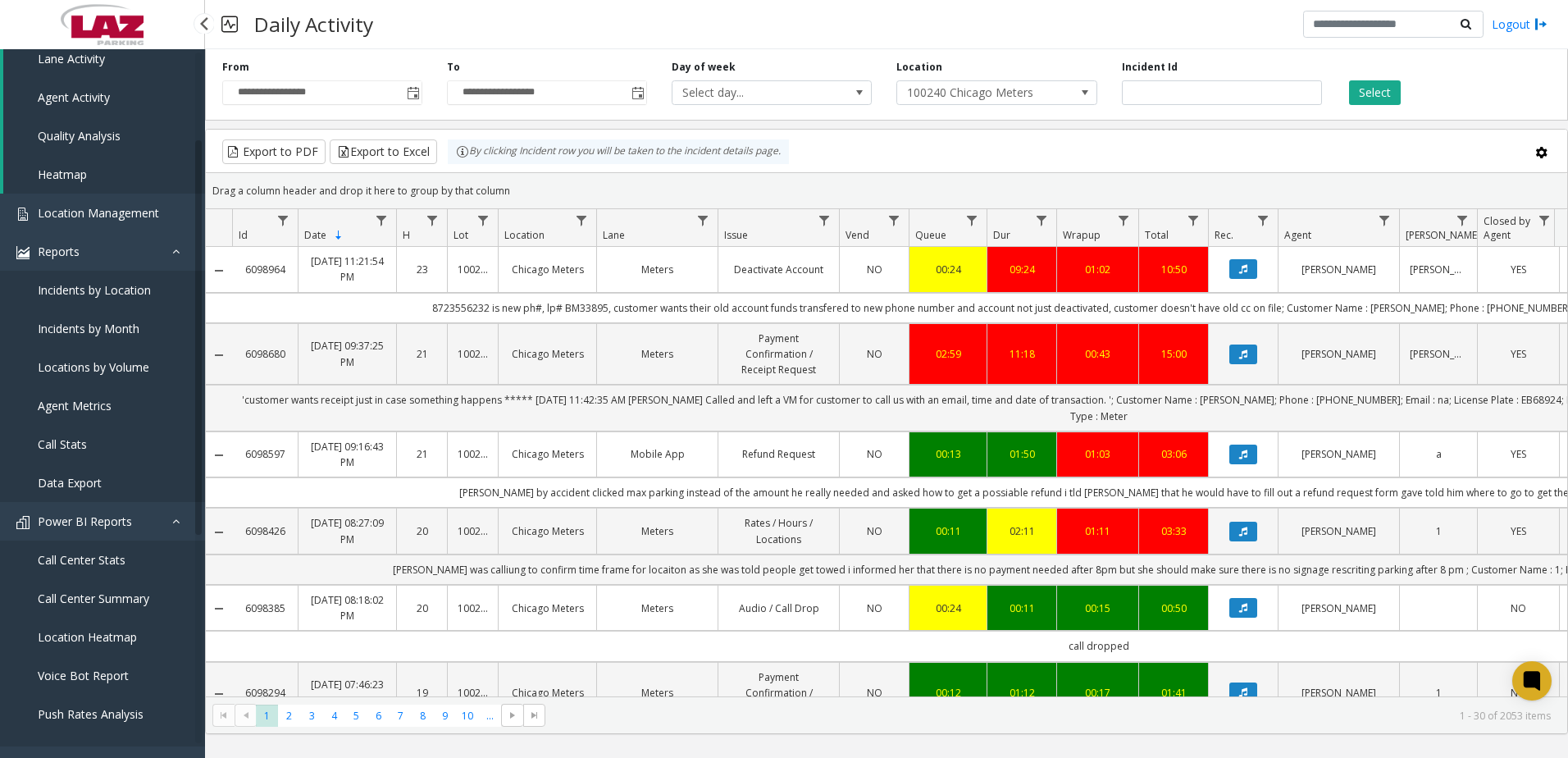
click at [87, 555] on span "Call Center Stats" at bounding box center [81, 560] width 87 height 16
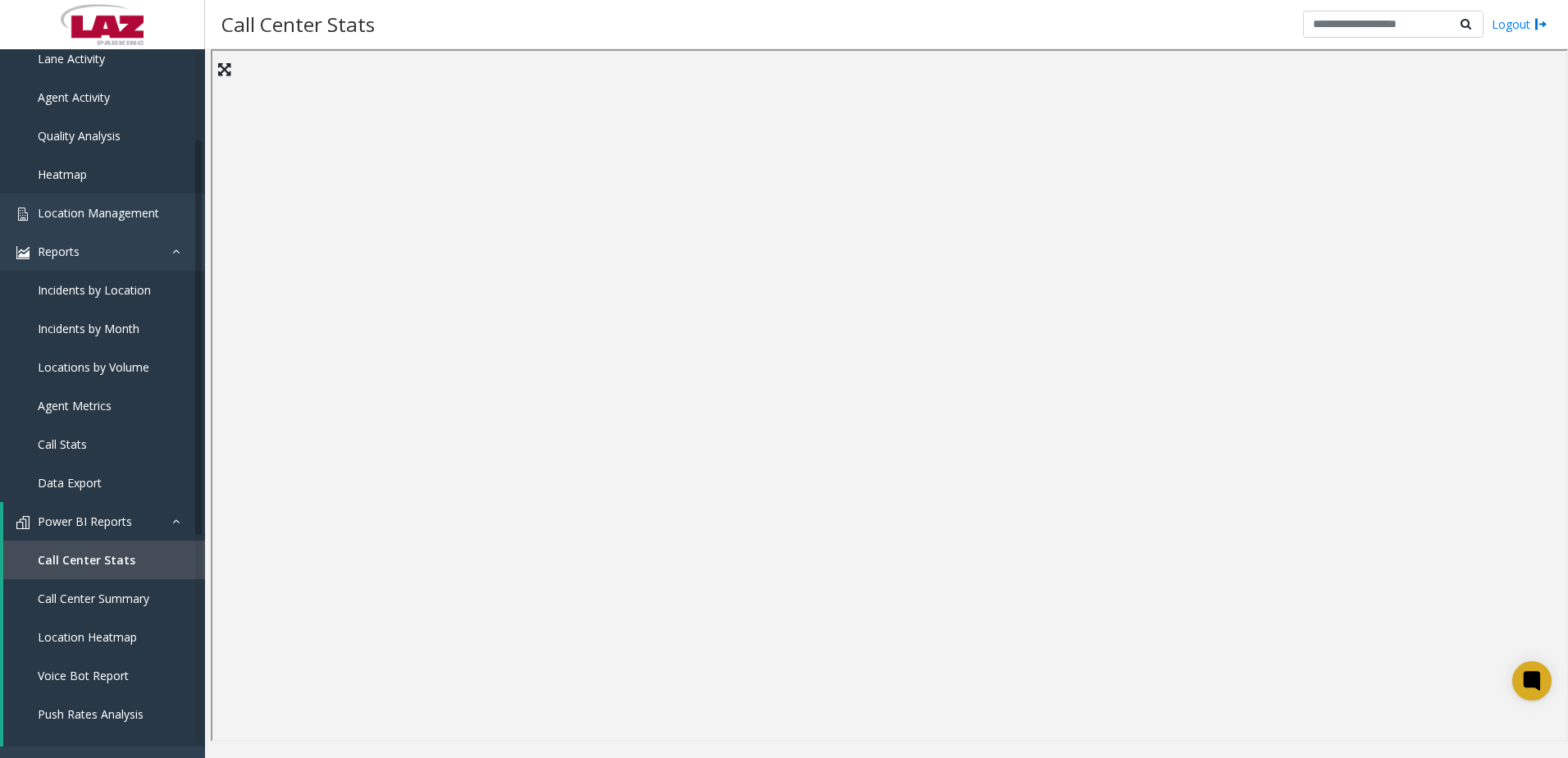
click at [889, 32] on div "Call Center Stats Logout" at bounding box center [886, 24] width 1363 height 49
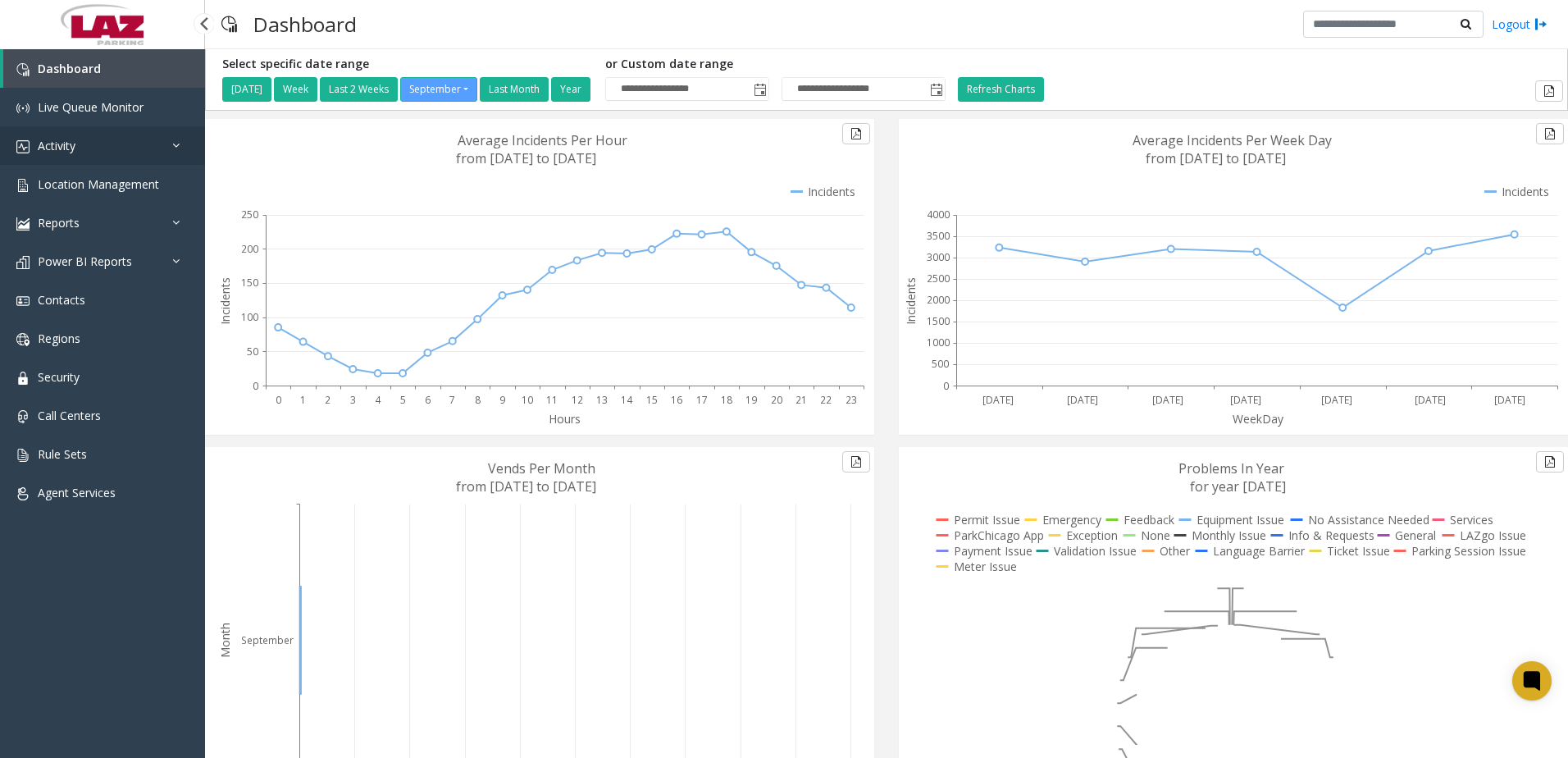
click at [65, 146] on span "Activity" at bounding box center [56, 146] width 38 height 16
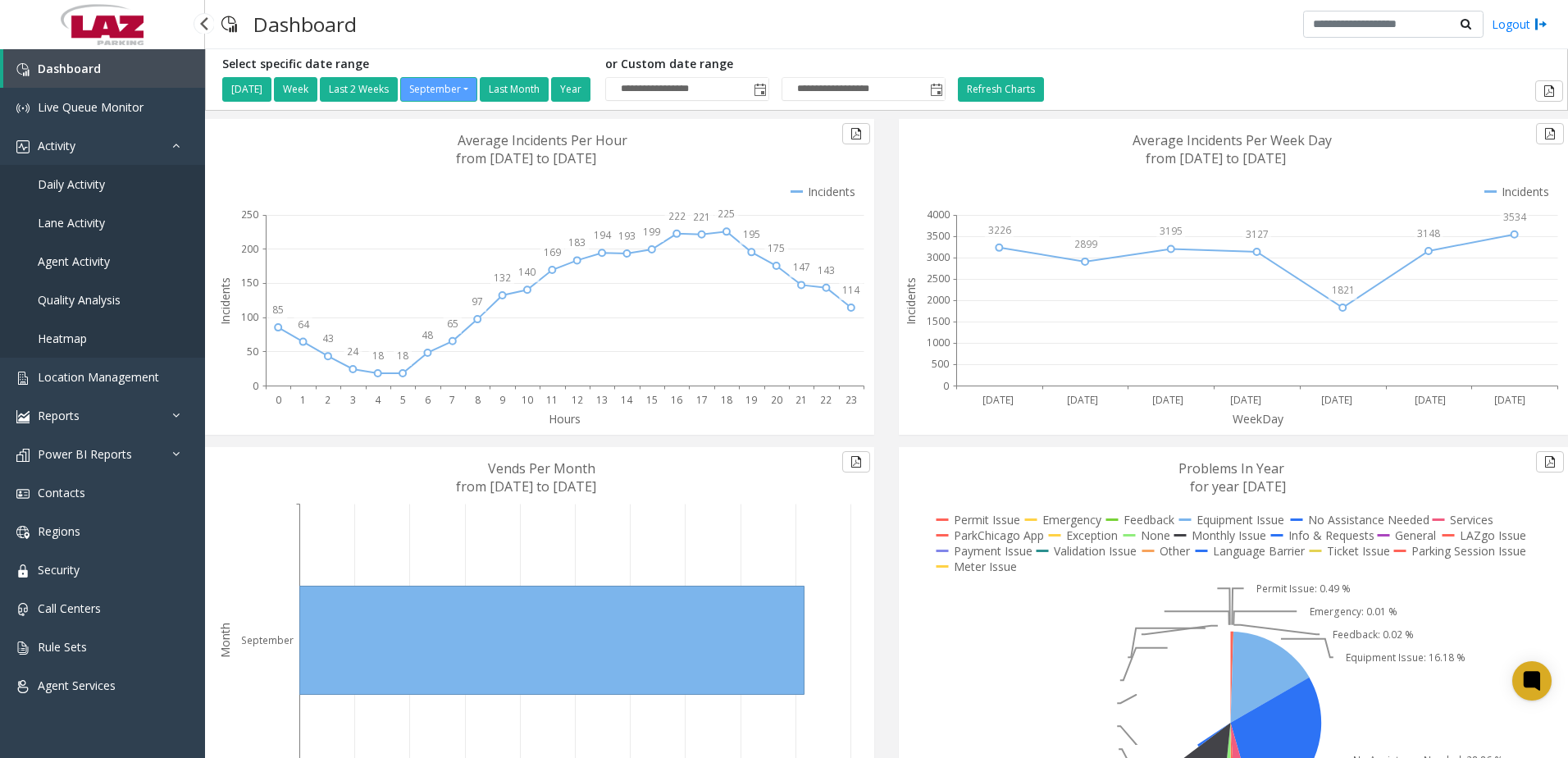
click at [61, 179] on span "Daily Activity" at bounding box center [71, 184] width 67 height 16
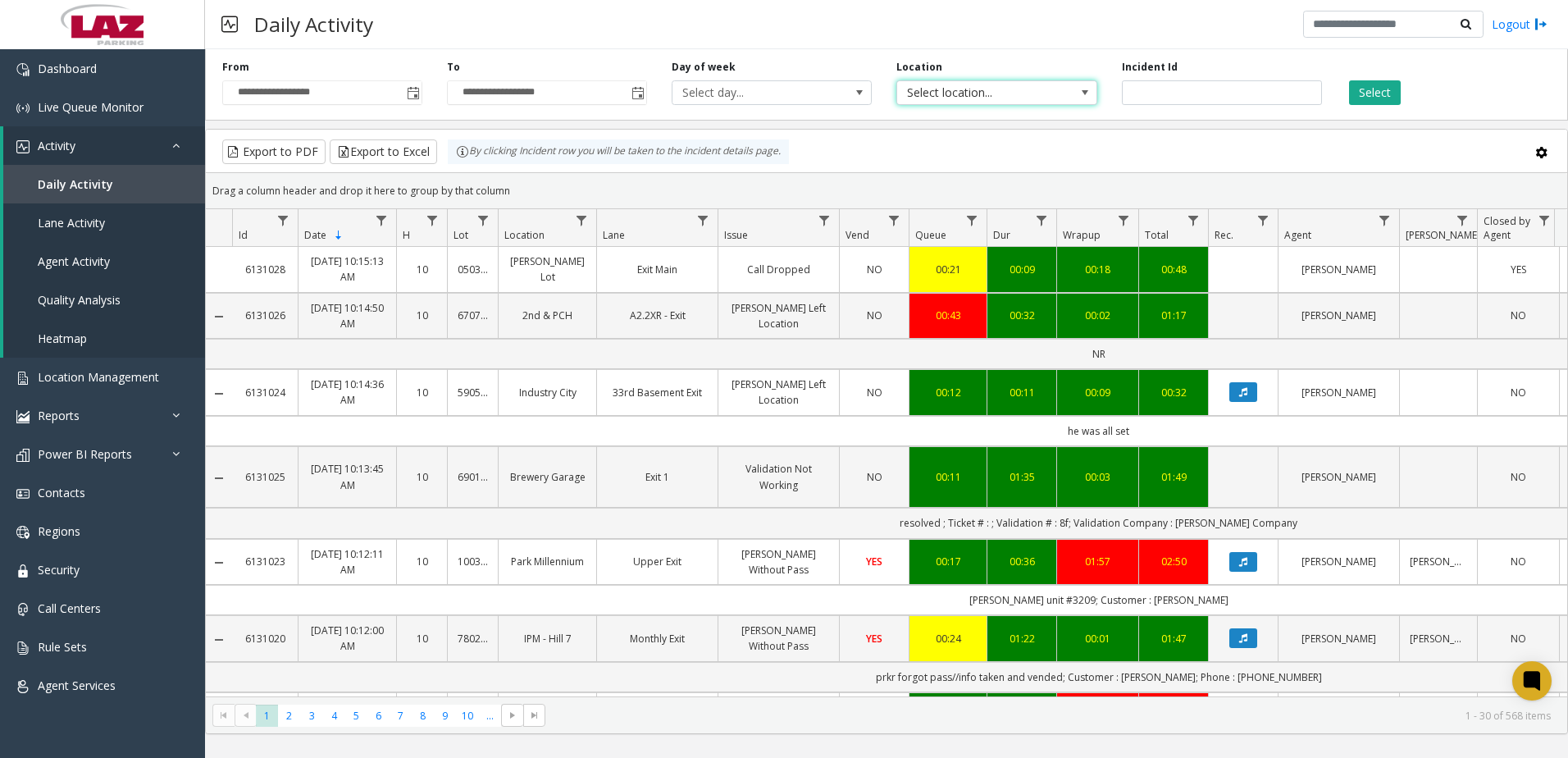
click at [946, 94] on span "Select location..." at bounding box center [976, 93] width 159 height 23
click at [1196, 87] on input "number" at bounding box center [1222, 93] width 200 height 24
paste input "*******"
type input "*******"
click at [1374, 95] on button "Select" at bounding box center [1374, 93] width 52 height 24
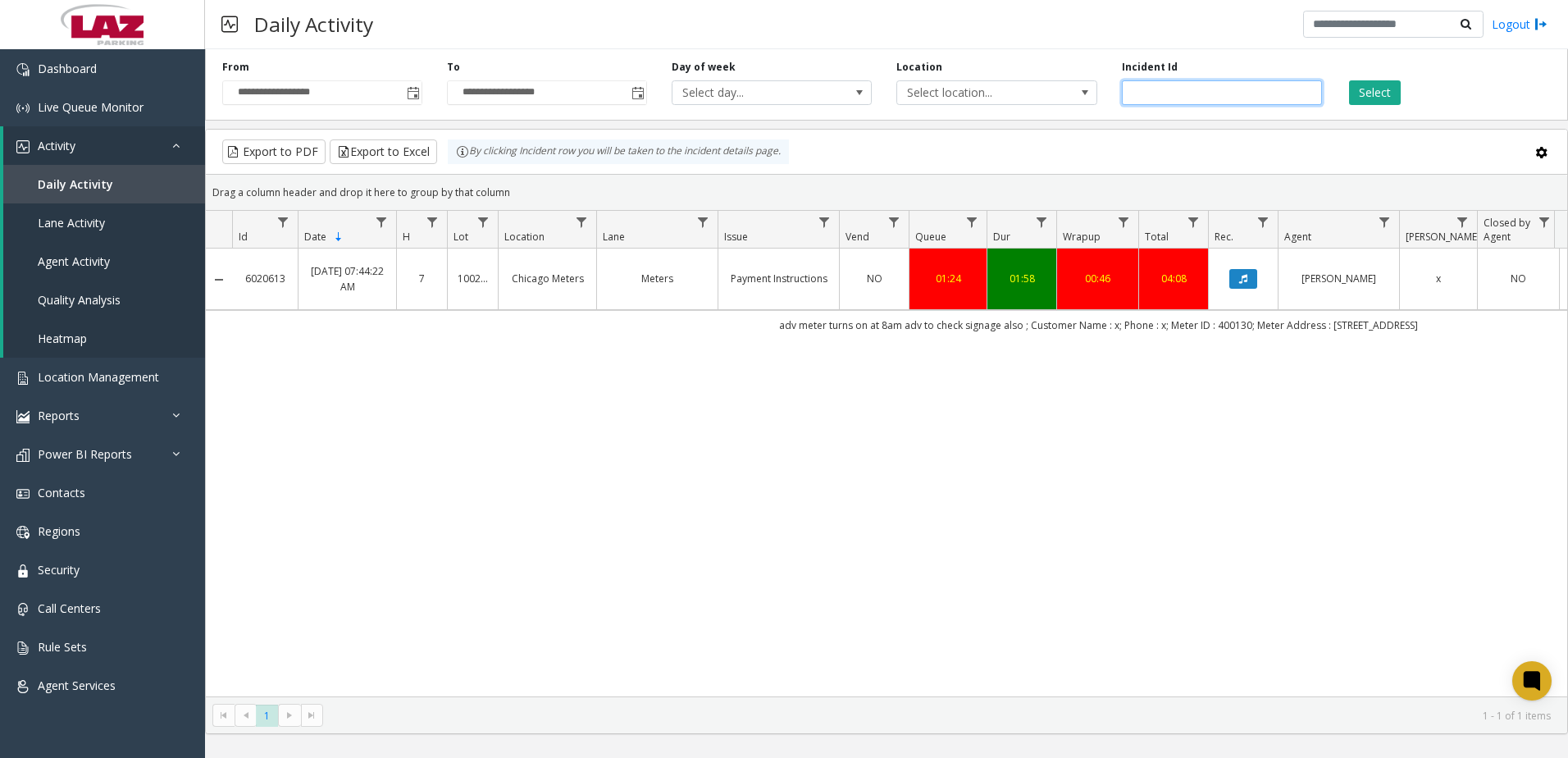
drag, startPoint x: 1219, startPoint y: 96, endPoint x: 1030, endPoint y: 114, distance: 189.9
click at [1030, 114] on div "**********" at bounding box center [886, 81] width 1363 height 78
click at [1037, 96] on span "Select location..." at bounding box center [976, 93] width 159 height 23
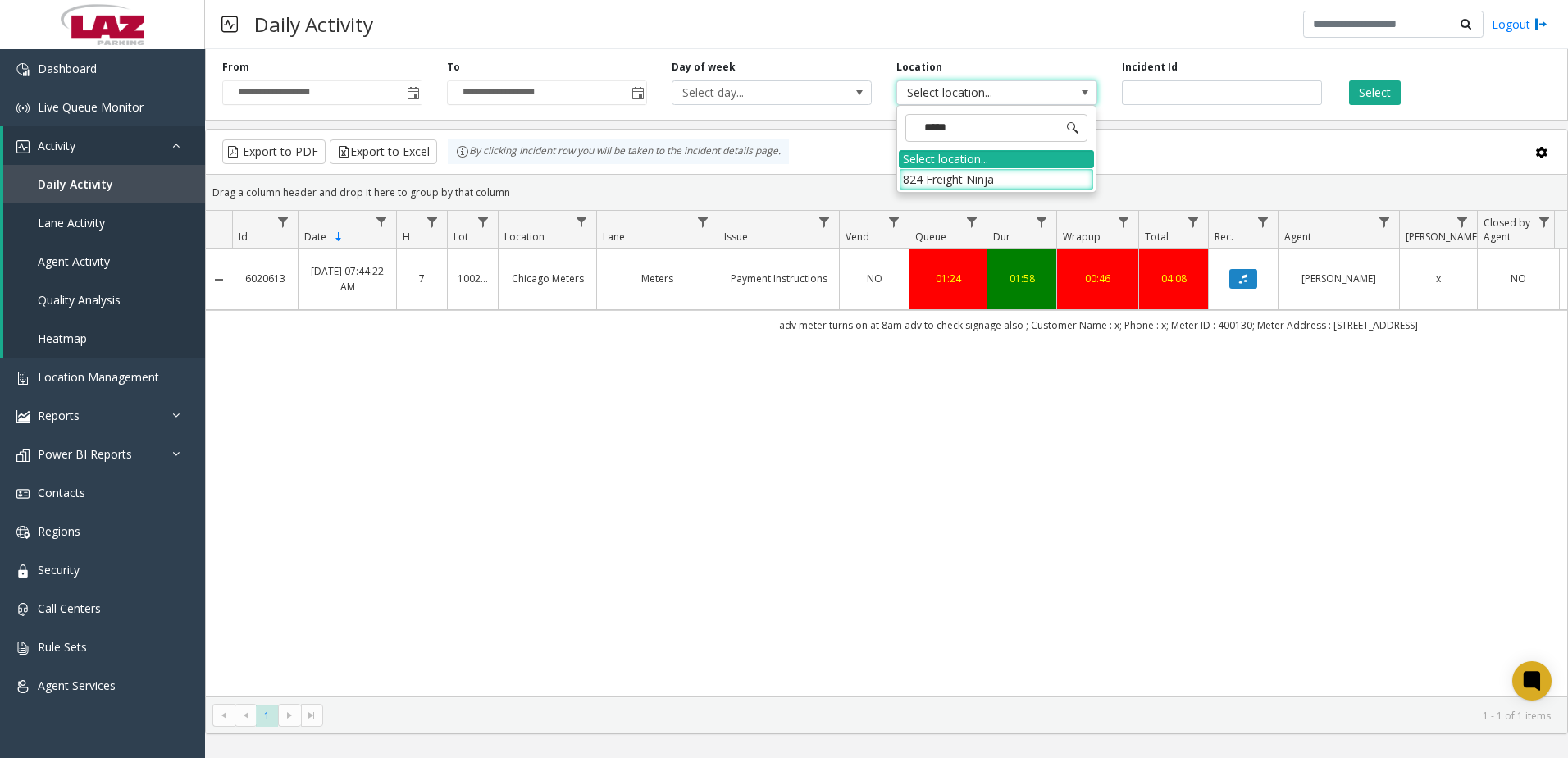
type input "******"
click at [923, 179] on li "824 Freight Ninja" at bounding box center [996, 178] width 195 height 22
click at [415, 93] on span "Toggle popup" at bounding box center [413, 93] width 13 height 13
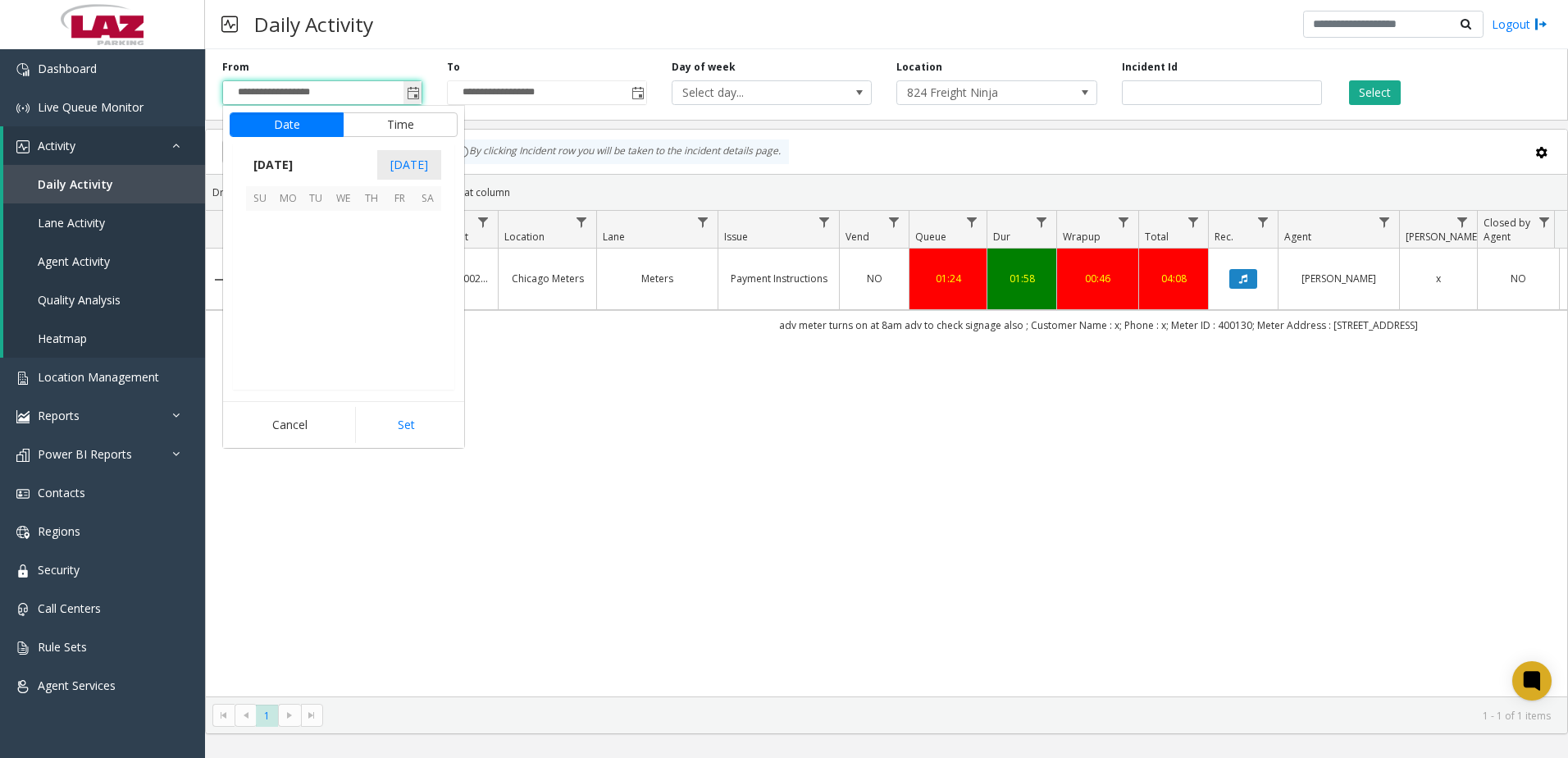
scroll to position [294401, 0]
click at [375, 221] on span "4" at bounding box center [371, 225] width 28 height 28
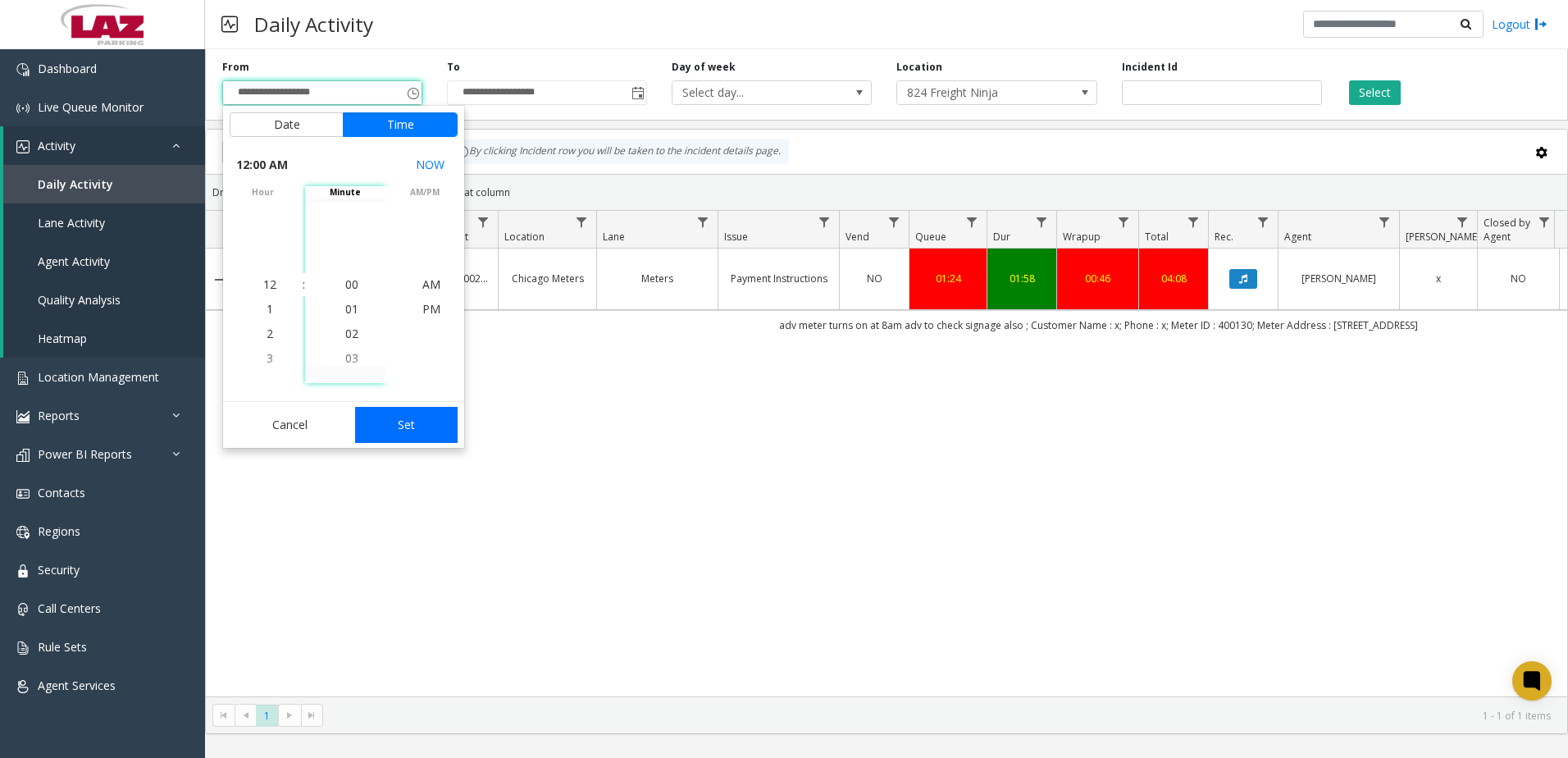
click at [394, 428] on button "Set" at bounding box center [406, 424] width 103 height 36
type input "**********"
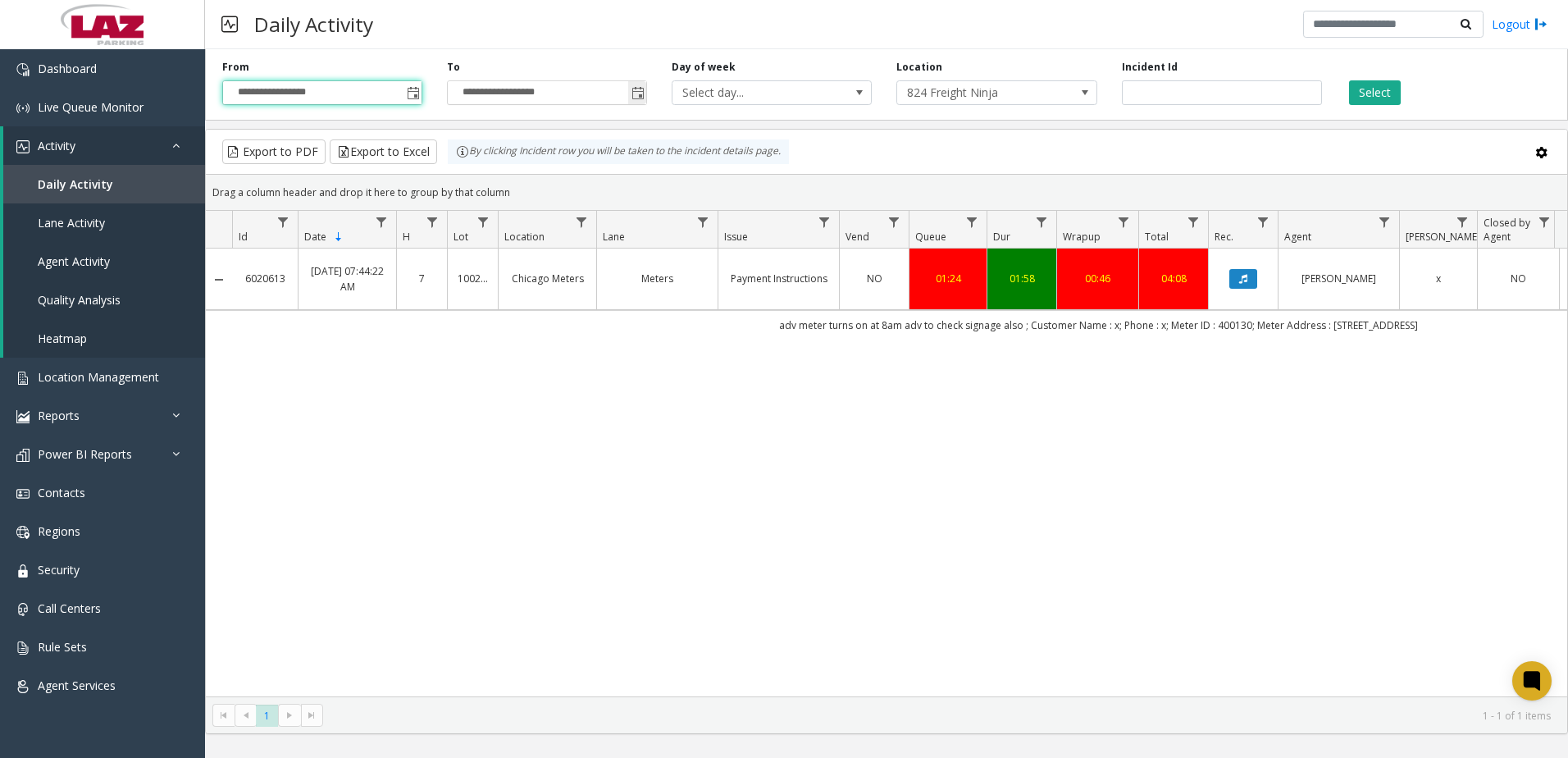
click at [642, 95] on span "Toggle popup" at bounding box center [637, 93] width 13 height 13
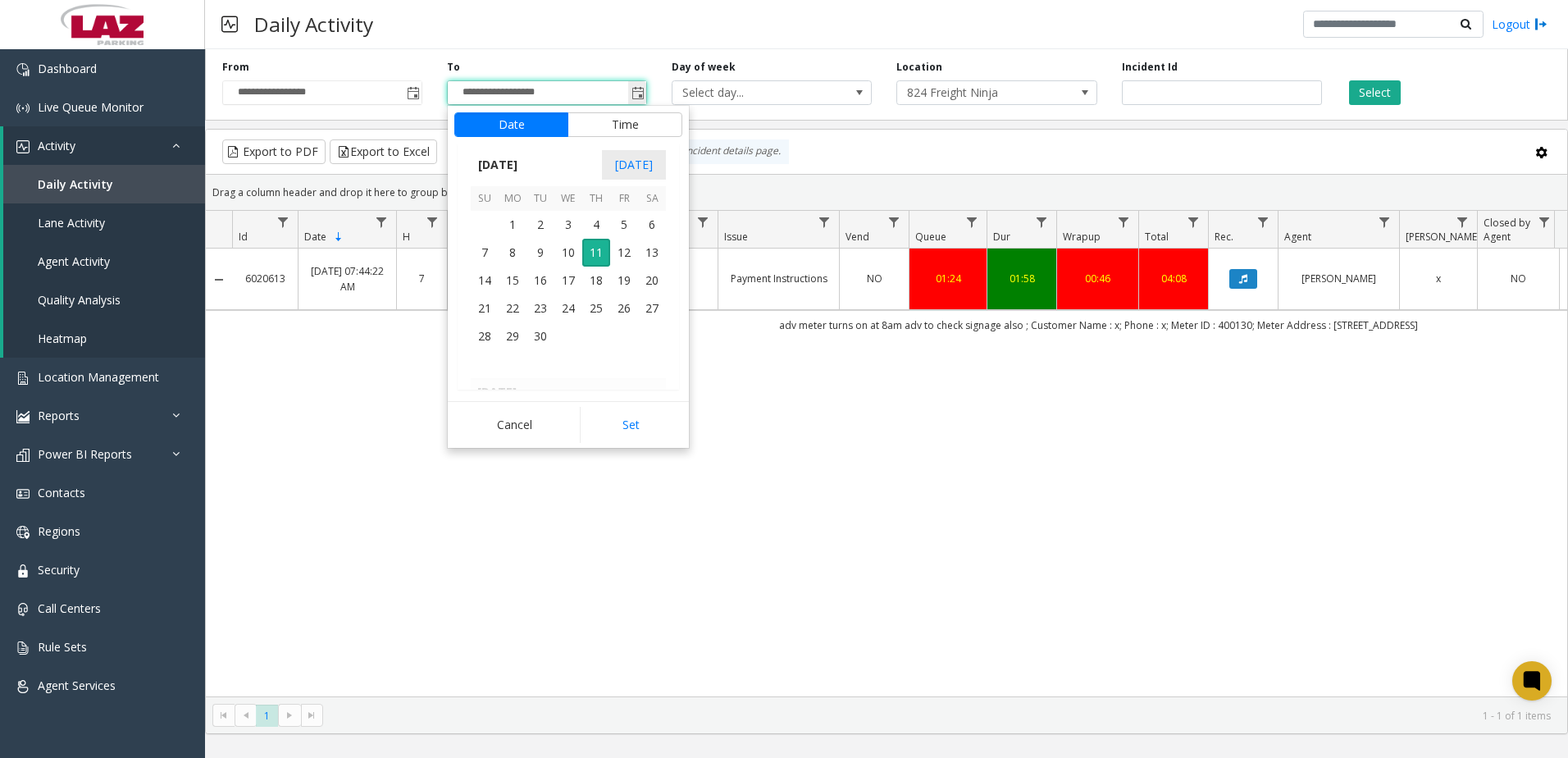
scroll to position [24, 0]
click at [591, 254] on span "11" at bounding box center [596, 253] width 28 height 28
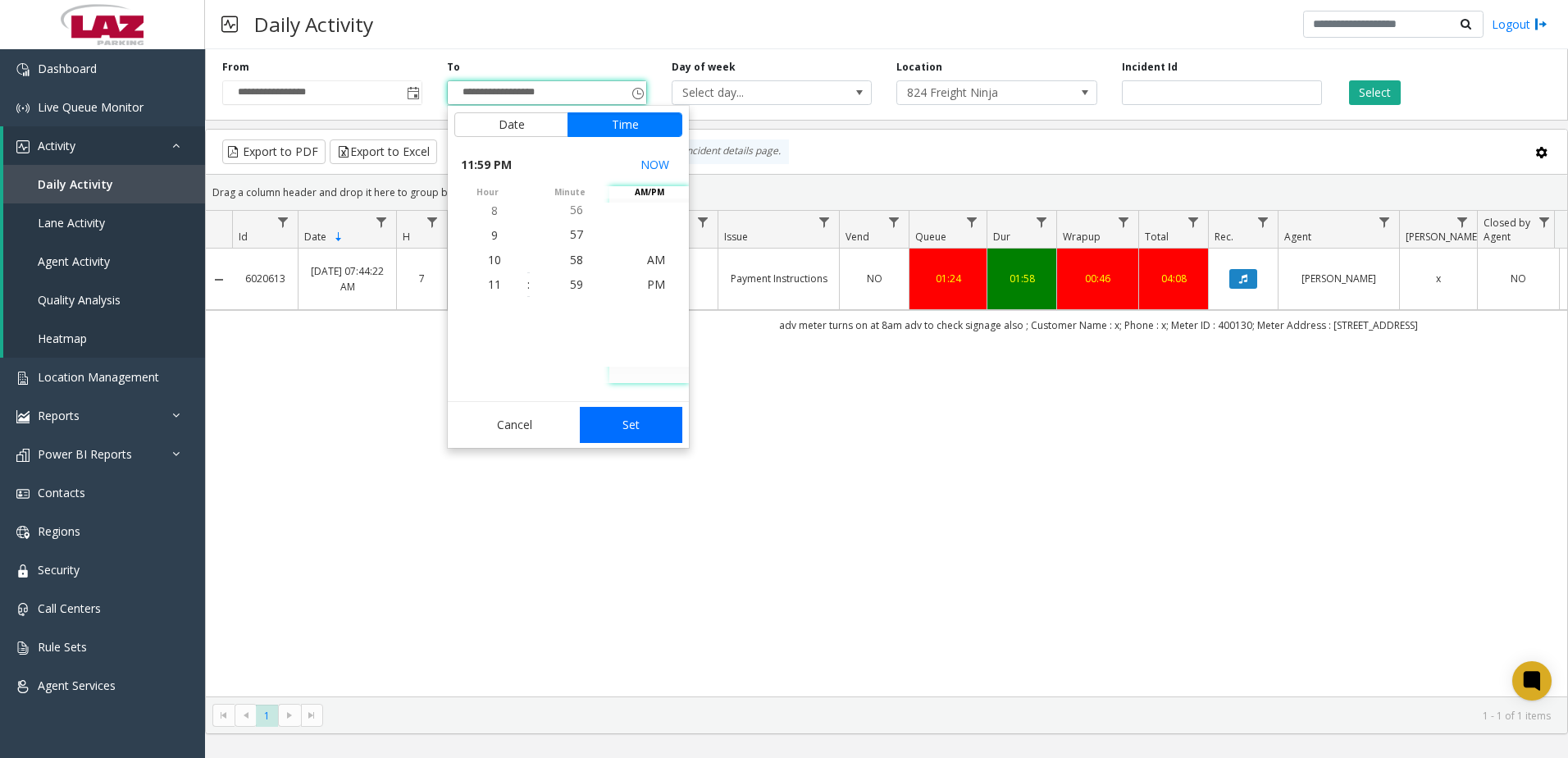
click at [639, 431] on button "Set" at bounding box center [631, 424] width 103 height 36
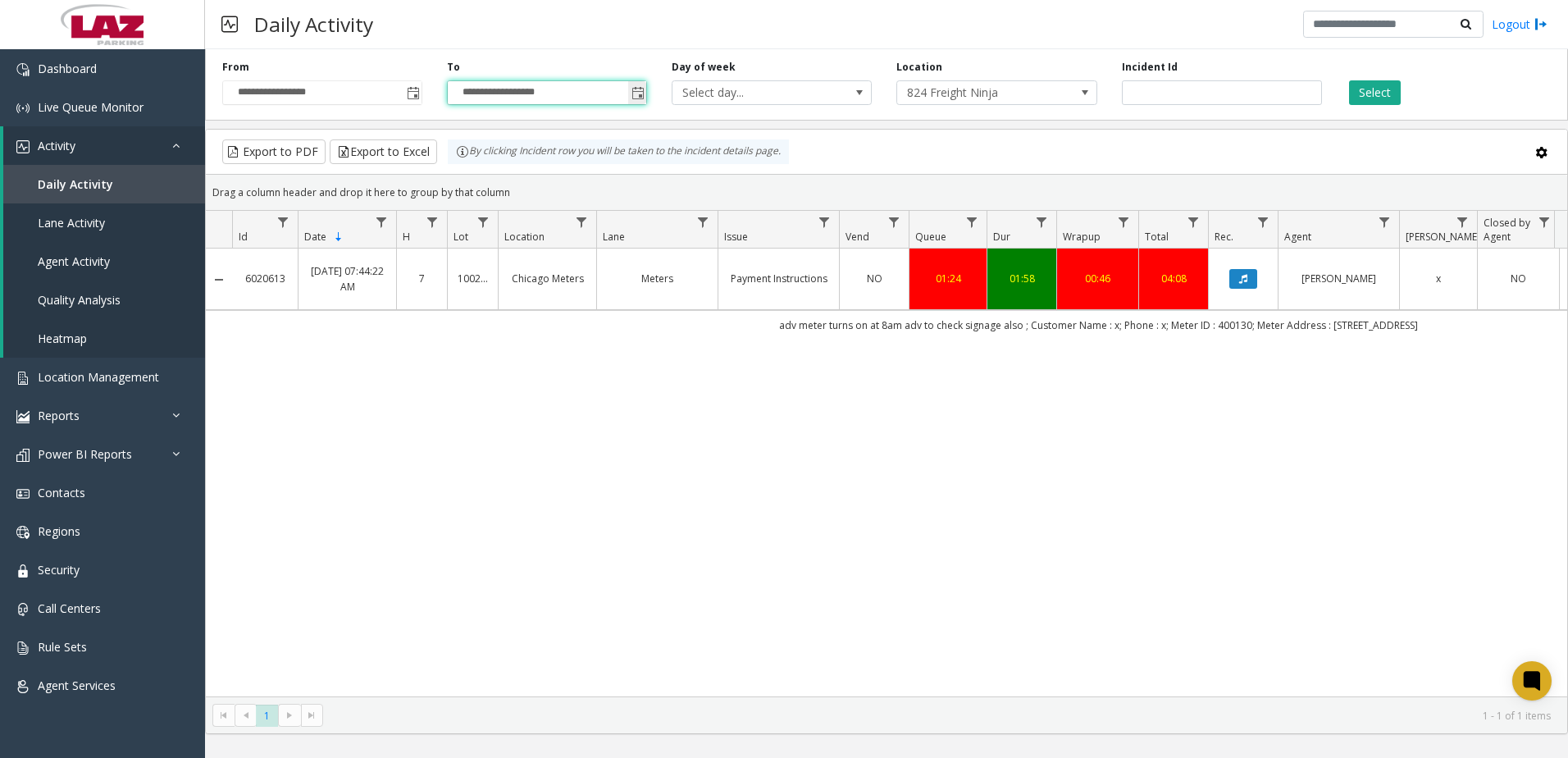
click at [631, 94] on span "Toggle popup" at bounding box center [637, 93] width 18 height 26
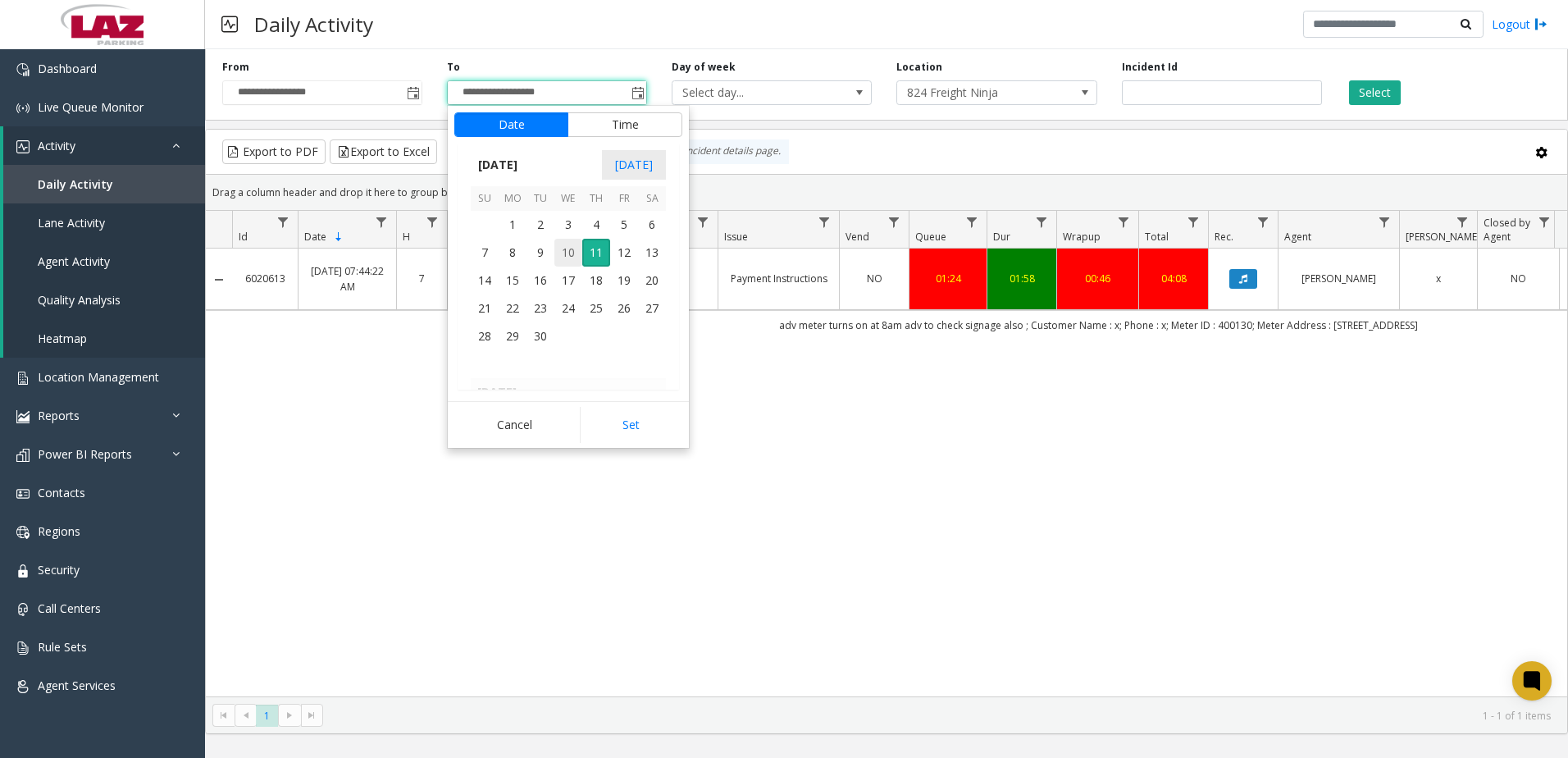
click at [572, 249] on span "10" at bounding box center [568, 253] width 28 height 28
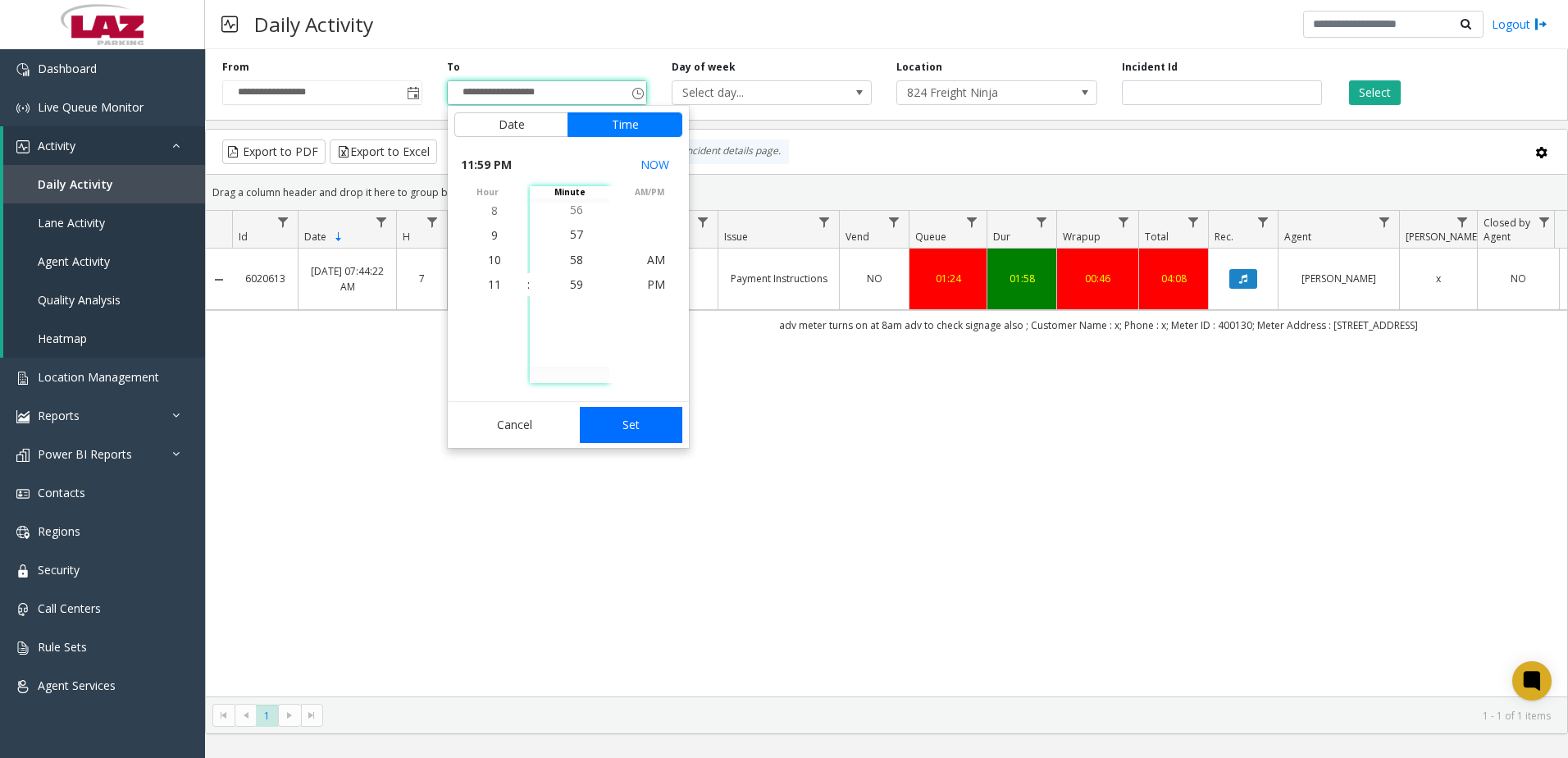
click at [620, 441] on button "Set" at bounding box center [631, 424] width 103 height 36
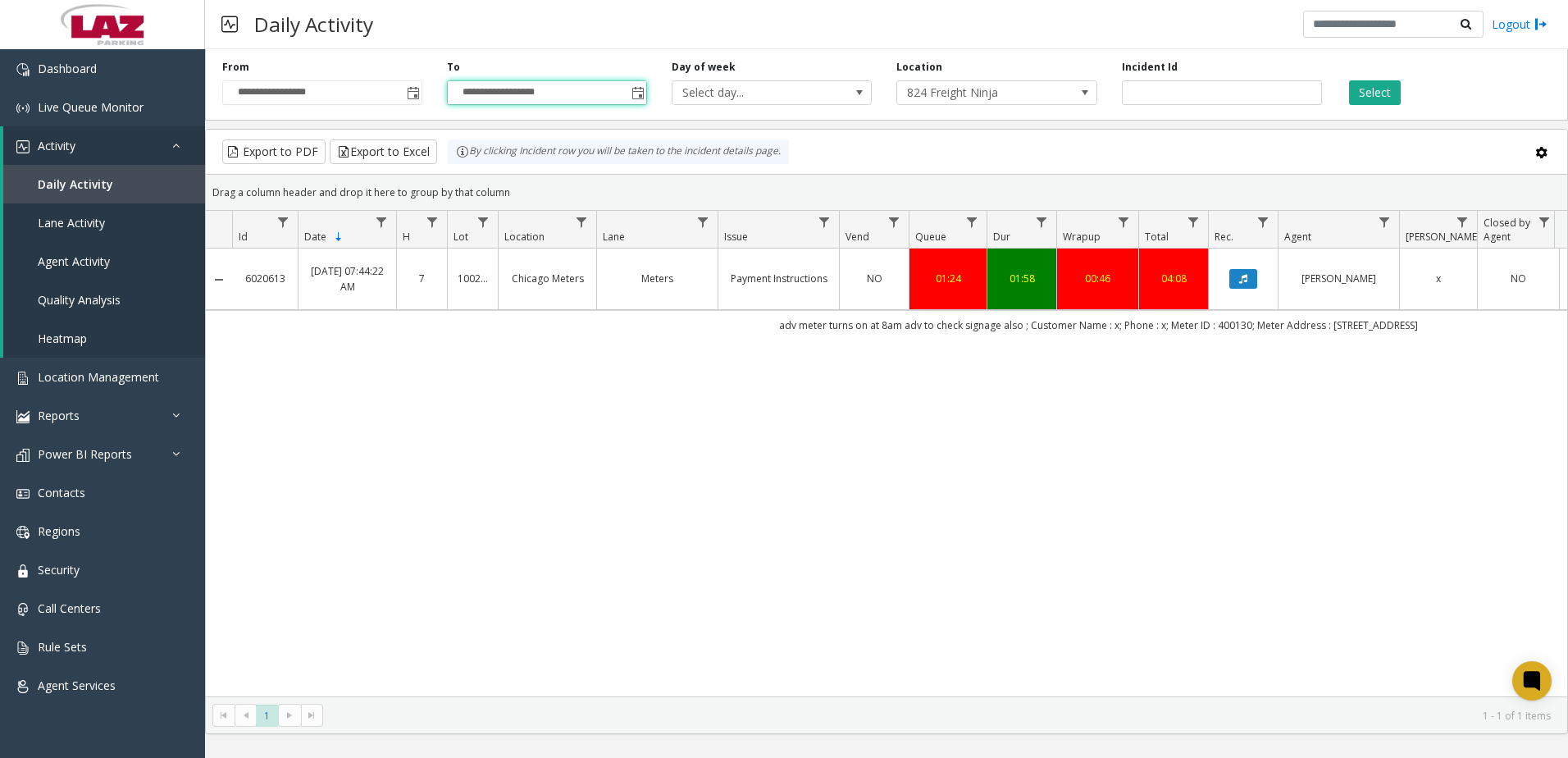
type input "**********"
click at [1378, 93] on button "Select" at bounding box center [1374, 93] width 52 height 24
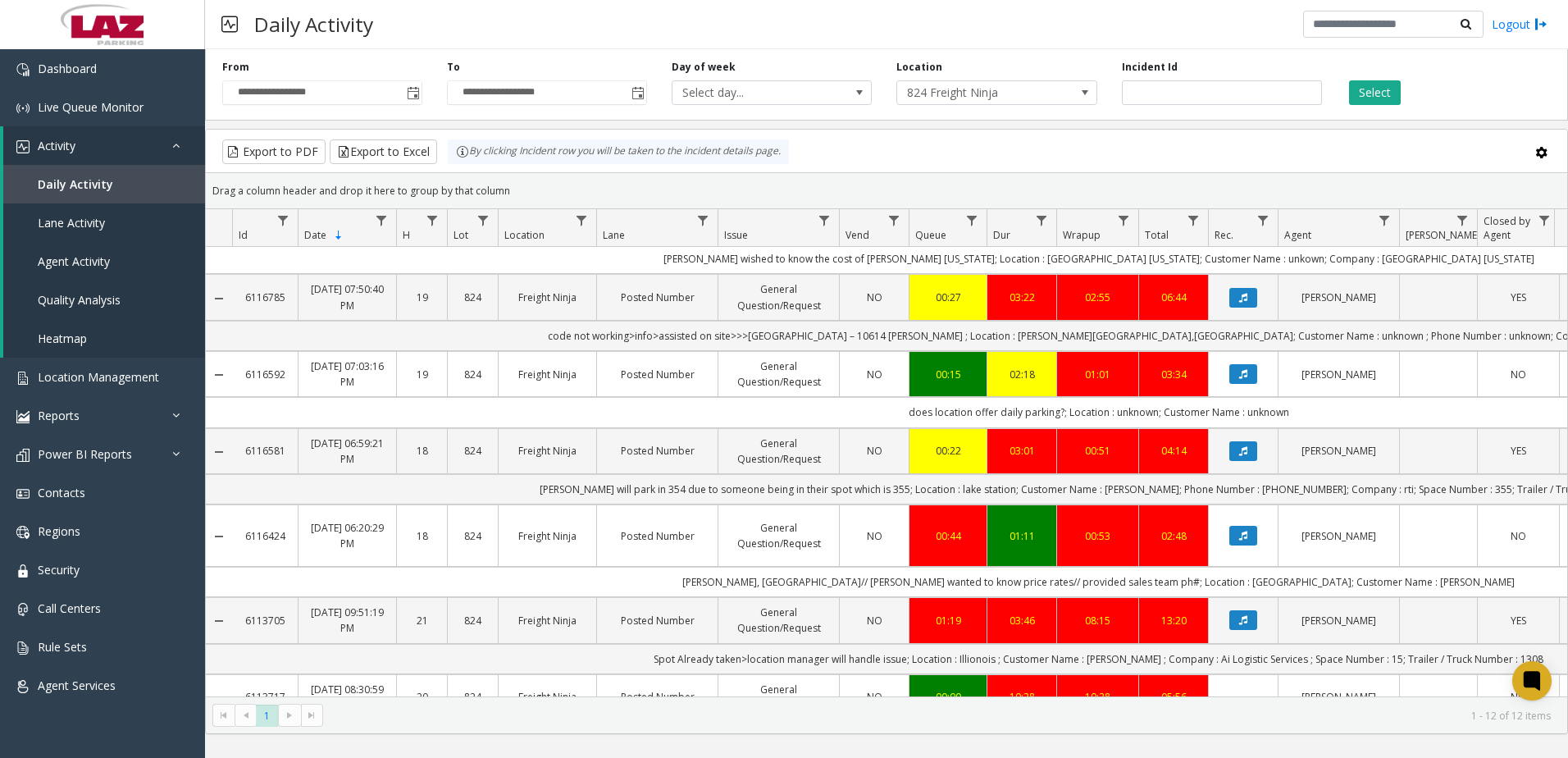
scroll to position [410, 0]
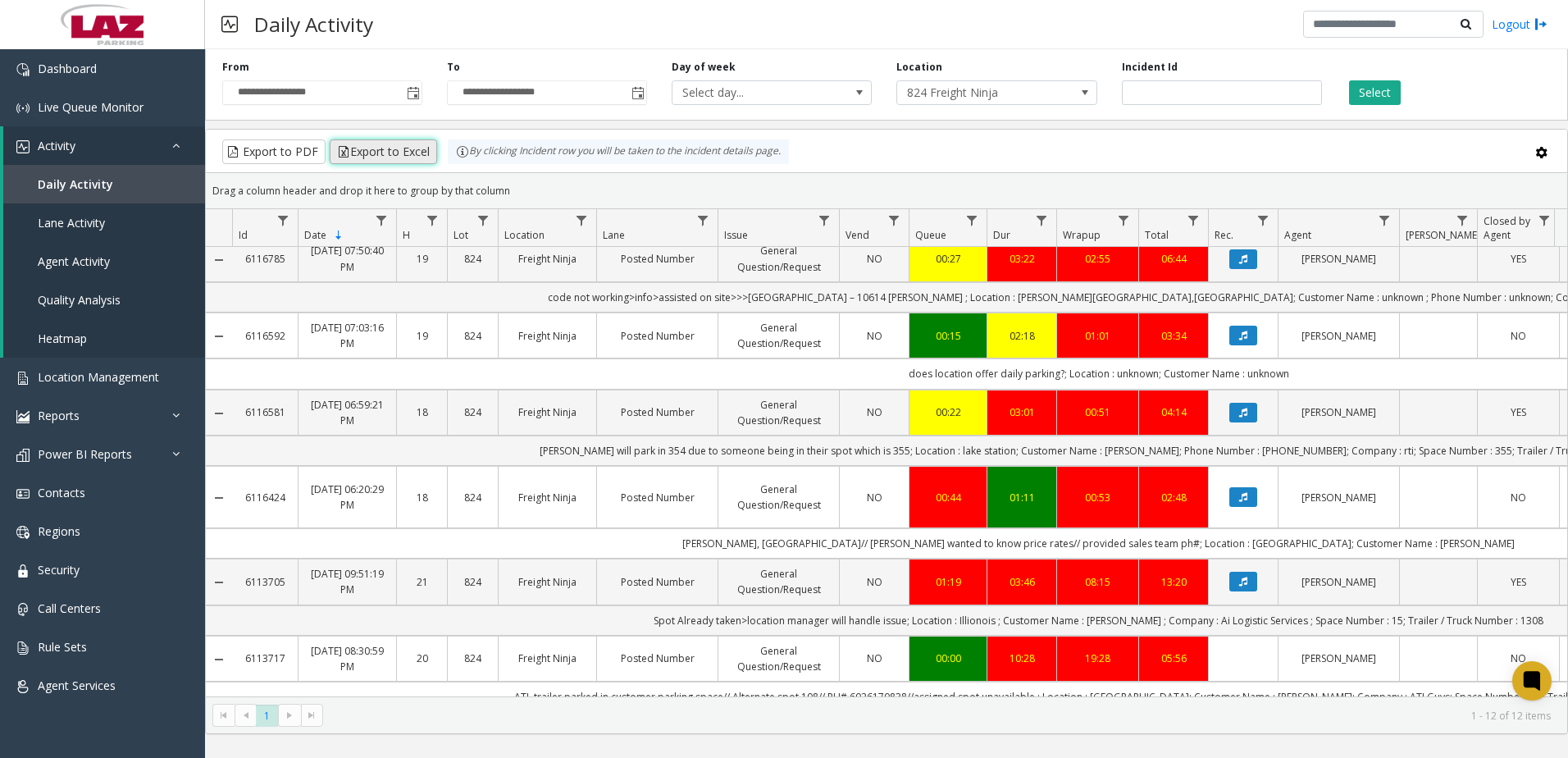
click at [399, 154] on button "Export to Excel" at bounding box center [383, 151] width 108 height 24
click at [1257, 711] on kendo-pager-info "1 - 12 of 12 items" at bounding box center [941, 716] width 1218 height 14
click at [590, 27] on div "Daily Activity Logout" at bounding box center [886, 24] width 1363 height 49
click at [947, 91] on span "824 Freight Ninja" at bounding box center [976, 93] width 159 height 23
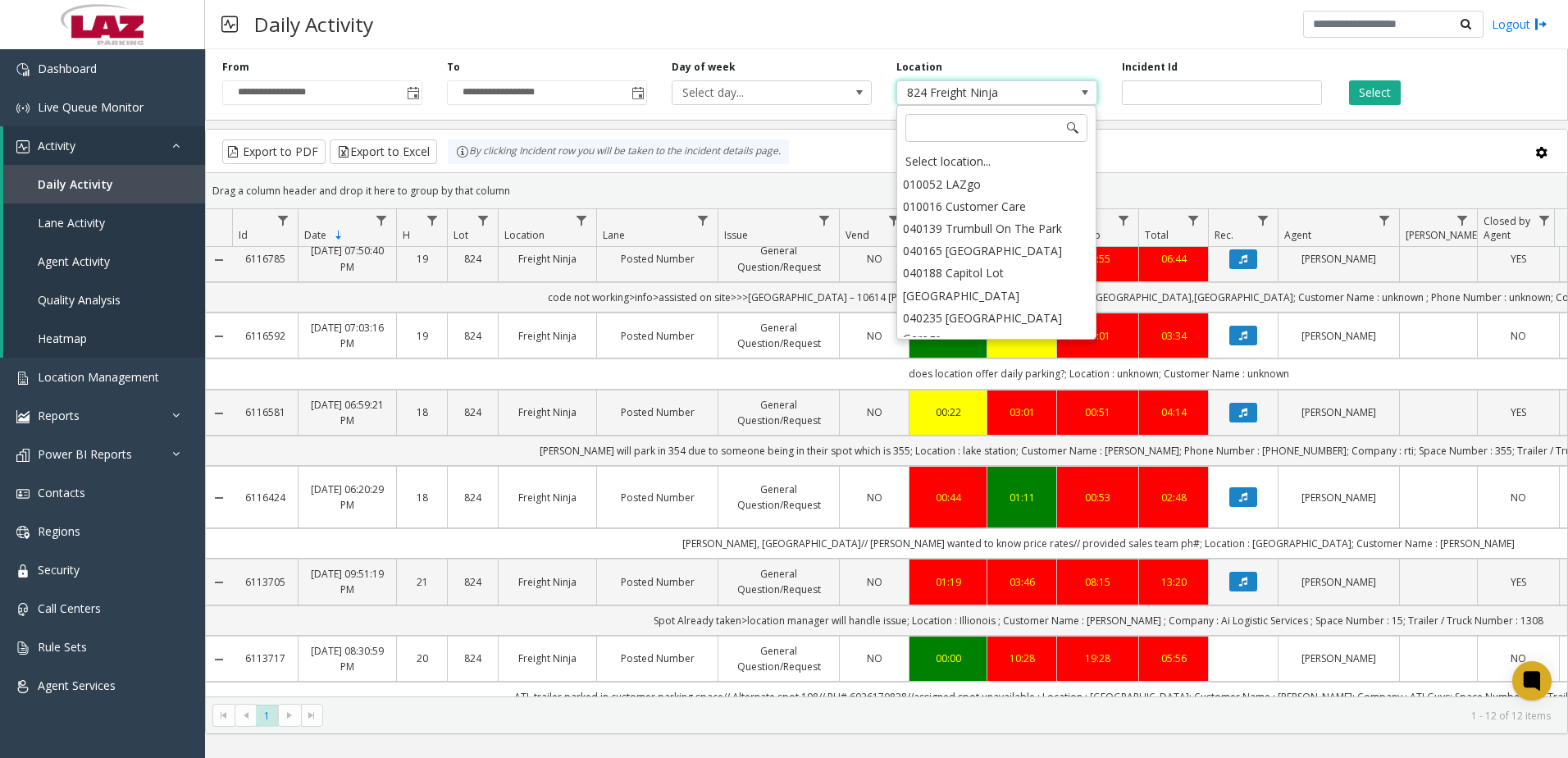
scroll to position [24991, 0]
click at [933, 134] on input at bounding box center [996, 128] width 182 height 28
